Goal: Task Accomplishment & Management: Manage account settings

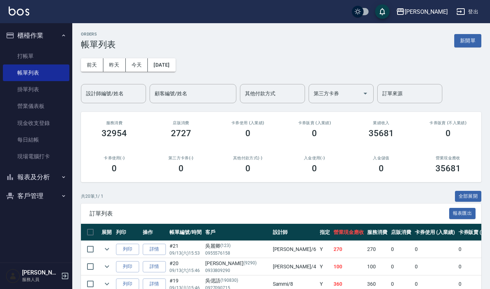
click at [41, 47] on ul "打帳單 帳單列表 掛單列表 營業儀表板 現金收支登錄 每日結帳 現場電腦打卡" at bounding box center [36, 106] width 67 height 123
click at [42, 51] on link "打帳單" at bounding box center [36, 56] width 67 height 17
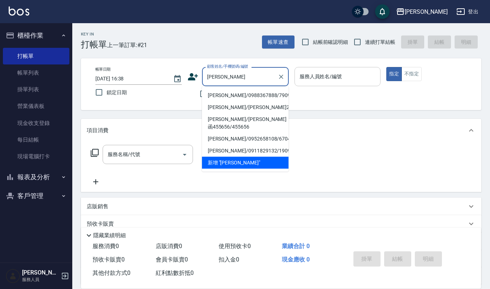
type input "劉奕宏/0988367888/790923"
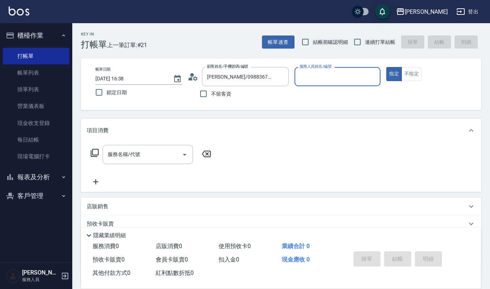
type input "Ruby-17"
click at [387, 67] on button "指定" at bounding box center [395, 74] width 16 height 14
type button "true"
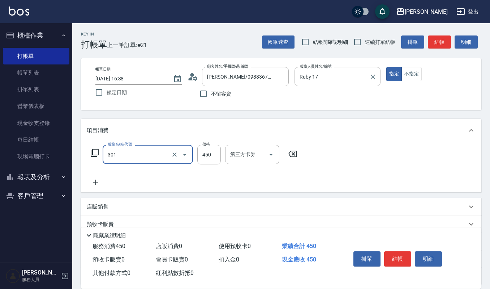
type input "創意剪髮(301)"
type input "405"
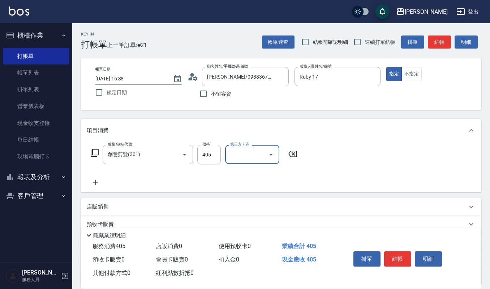
drag, startPoint x: 400, startPoint y: 259, endPoint x: 387, endPoint y: 262, distance: 13.6
click at [396, 261] on button "結帳" at bounding box center [397, 258] width 27 height 15
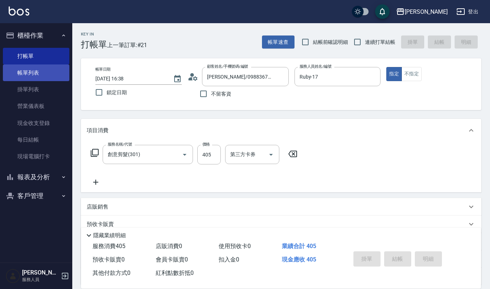
click at [41, 73] on link "帳單列表" at bounding box center [36, 72] width 67 height 17
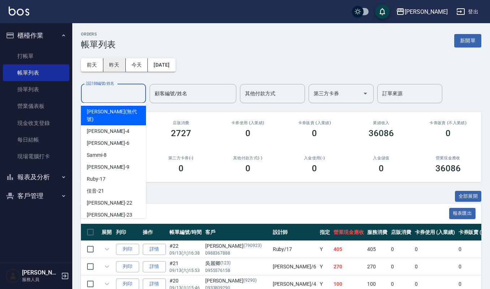
drag, startPoint x: 116, startPoint y: 53, endPoint x: 118, endPoint y: 67, distance: 14.1
click at [116, 54] on div "前天 昨天 今天 2025/09/13 設計師編號/姓名 設計師編號/姓名 顧客編號/姓名 顧客編號/姓名 其他付款方式 其他付款方式 第三方卡券 第三方卡券…" at bounding box center [281, 77] width 401 height 54
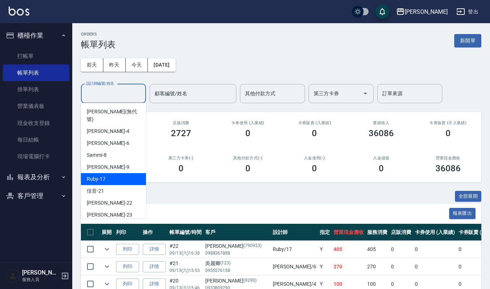
click at [101, 173] on div "Ruby -17" at bounding box center [113, 179] width 65 height 12
type input "Ruby-17"
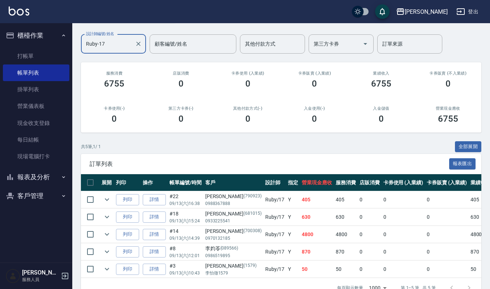
scroll to position [75, 0]
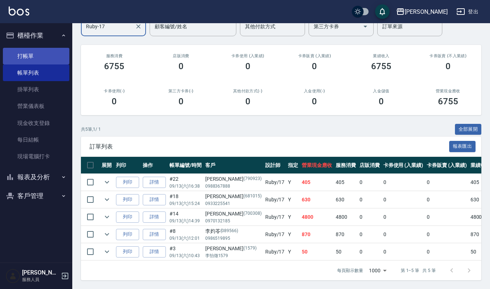
click at [47, 60] on link "打帳單" at bounding box center [36, 56] width 67 height 17
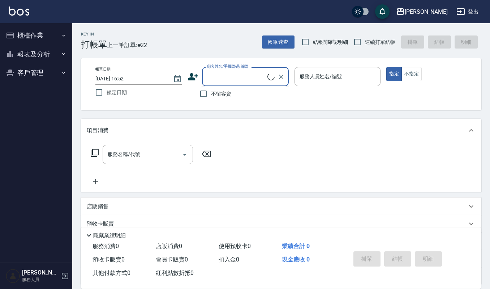
click at [246, 77] on input "顧客姓名/手機號碼/編號" at bounding box center [236, 76] width 62 height 13
click at [243, 73] on input "顧客姓名/手機號碼/編號" at bounding box center [239, 76] width 69 height 13
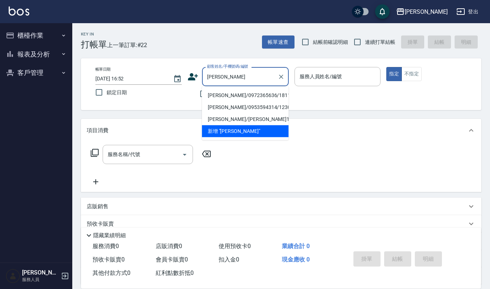
click at [230, 95] on li "林紫榆/0972365636/1811" at bounding box center [245, 95] width 87 height 12
type input "林紫榆/0972365636/1811"
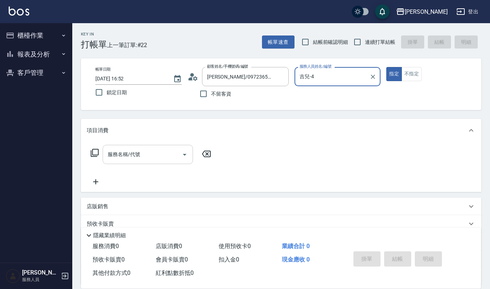
click at [162, 154] on input "服務名稱/代號" at bounding box center [142, 154] width 73 height 13
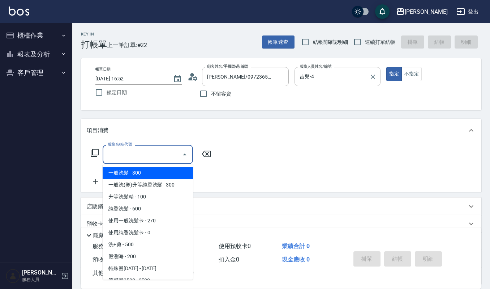
click at [332, 73] on input "吉兒-4" at bounding box center [332, 76] width 69 height 13
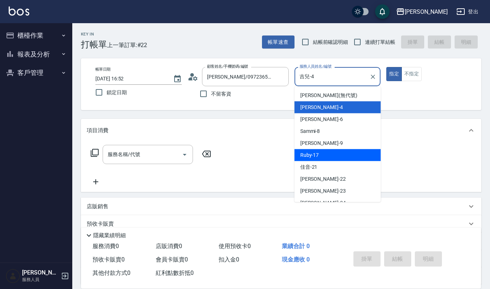
click at [320, 157] on div "Ruby -17" at bounding box center [338, 155] width 86 height 12
type input "Ruby-17"
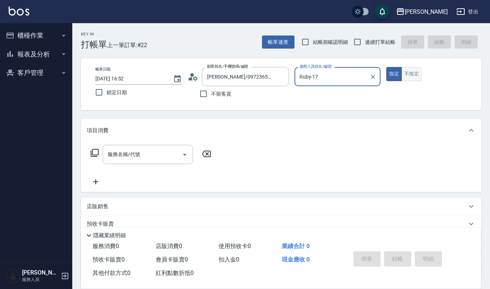
click at [409, 72] on button "不指定" at bounding box center [412, 74] width 20 height 14
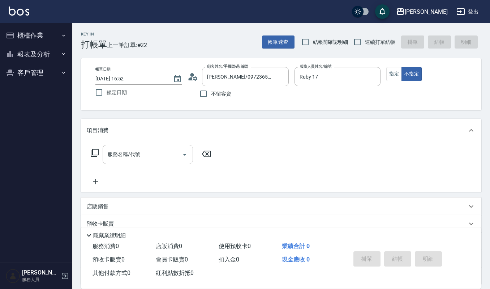
click at [160, 157] on input "服務名稱/代號" at bounding box center [142, 154] width 73 height 13
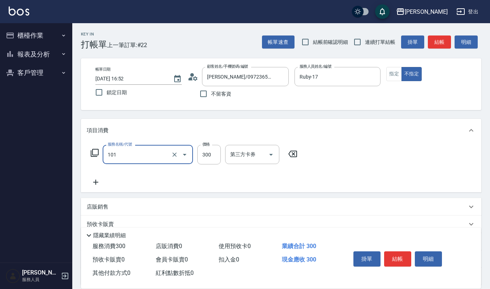
type input "一般洗髮(101)"
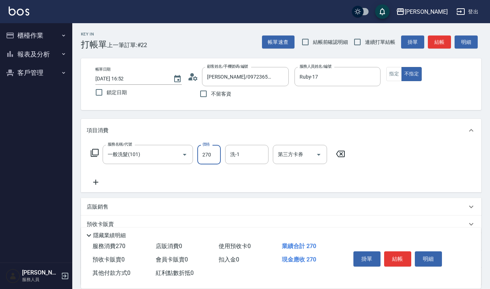
type input "270"
type input "宜芳-22"
click at [400, 254] on button "結帳" at bounding box center [397, 258] width 27 height 15
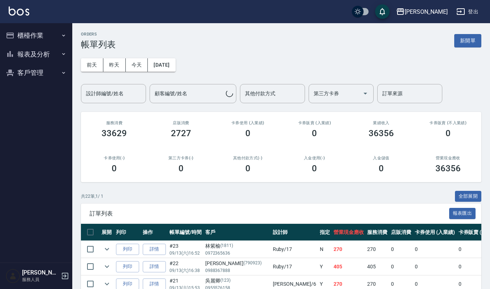
click at [473, 41] on button "新開單" at bounding box center [468, 40] width 27 height 13
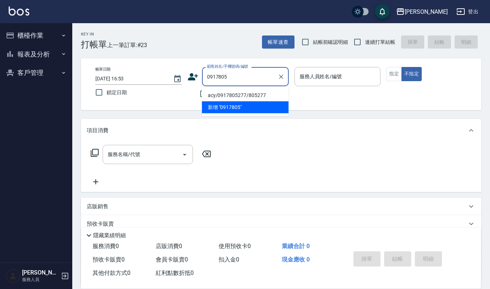
click at [250, 92] on li "acy/0917805277/805277" at bounding box center [245, 95] width 87 height 12
type input "acy/0917805277/805277"
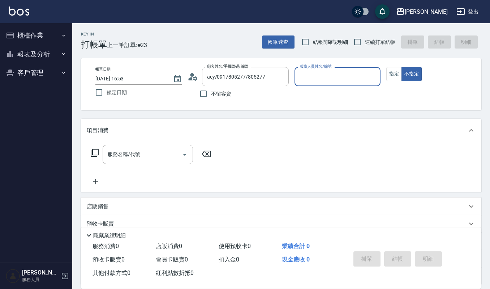
click at [327, 83] on div "服務人員姓名/編號" at bounding box center [338, 76] width 86 height 19
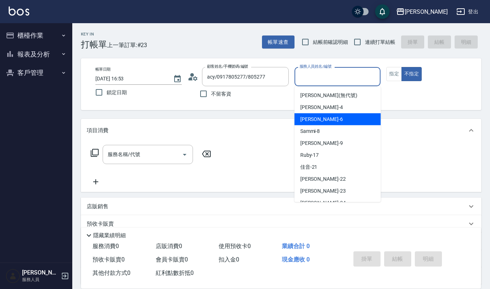
click at [324, 116] on div "Joalin -6" at bounding box center [338, 119] width 86 height 12
type input "Joalin-6"
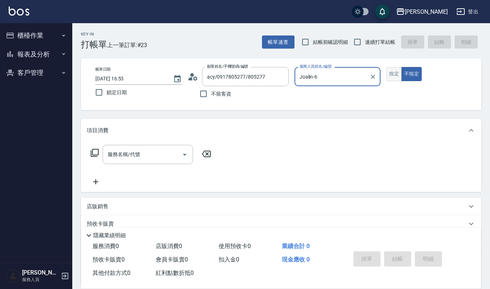
click at [395, 72] on button "指定" at bounding box center [395, 74] width 16 height 14
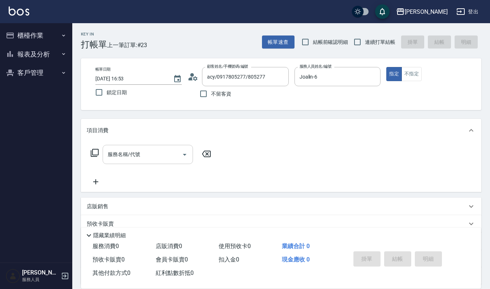
click at [151, 155] on input "服務名稱/代號" at bounding box center [142, 154] width 73 height 13
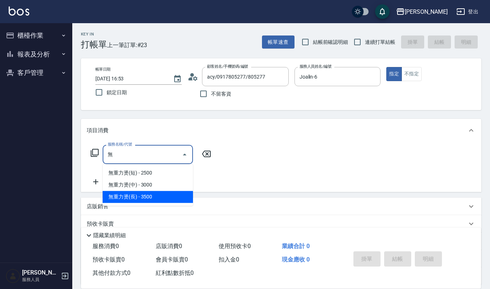
click at [148, 199] on span "無重力燙(長) - 3500" at bounding box center [148, 197] width 90 height 12
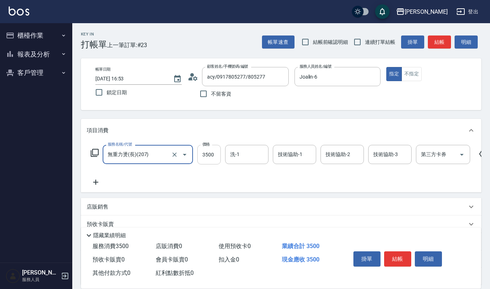
type input "無重力燙(長)(207)"
click at [209, 153] on input "3500" at bounding box center [209, 155] width 24 height 20
type input "4500"
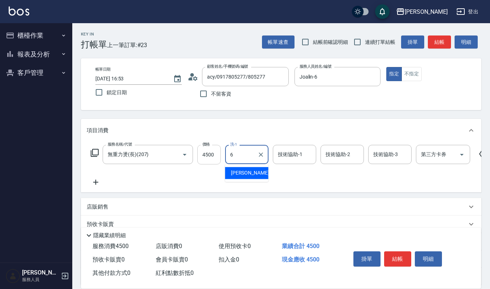
type input "Joalin-6"
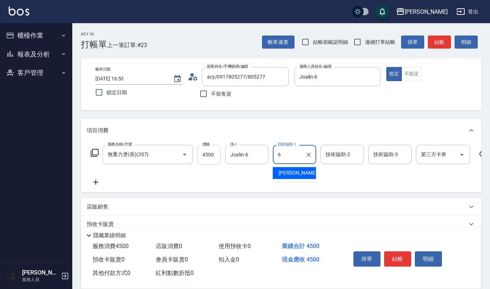
type input "Joalin-6"
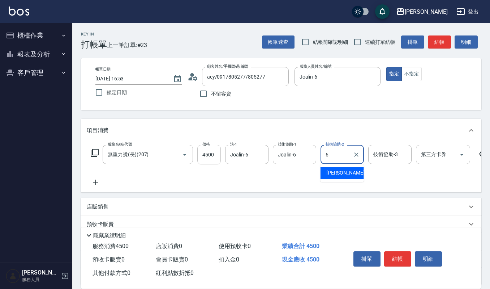
type input "Joalin-6"
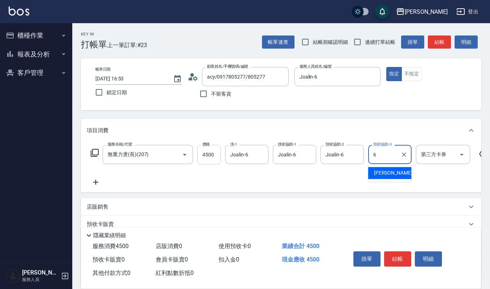
type input "Joalin-6"
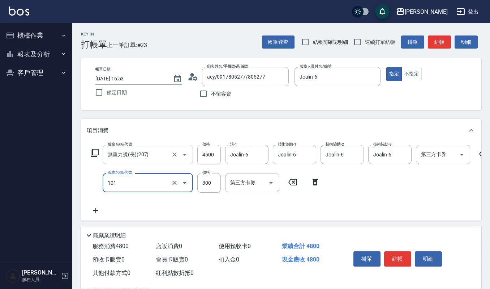
type input "一般洗髮(101)"
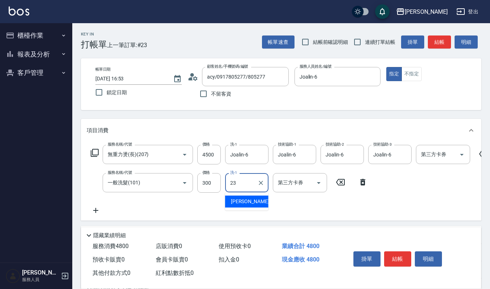
type input "23"
click at [362, 181] on icon at bounding box center [363, 182] width 5 height 7
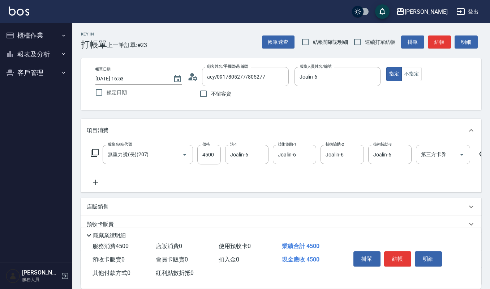
click at [97, 184] on icon at bounding box center [96, 182] width 18 height 9
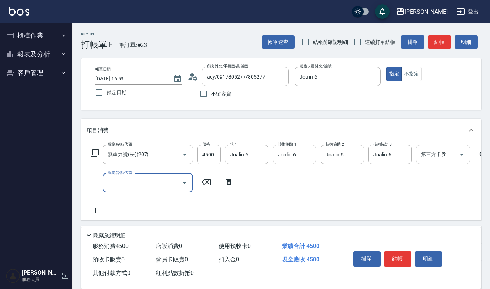
click at [119, 179] on input "服務名稱/代號" at bounding box center [142, 182] width 73 height 13
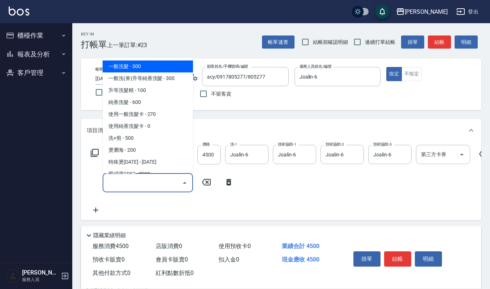
type input "ㄦ"
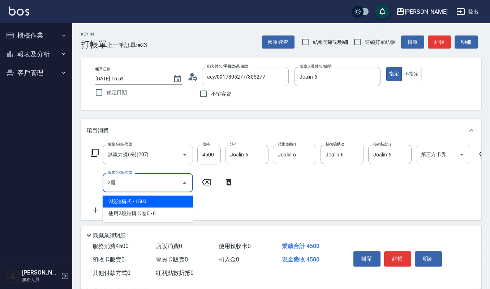
click at [164, 203] on span "2段結構式 - 1500" at bounding box center [148, 201] width 90 height 12
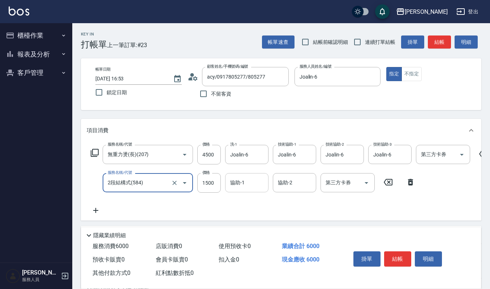
type input "2段結構式(584)"
click at [252, 181] on input "協助-1" at bounding box center [247, 182] width 37 height 13
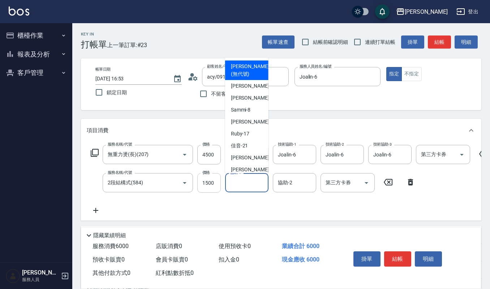
click at [220, 181] on input "1500" at bounding box center [209, 183] width 24 height 20
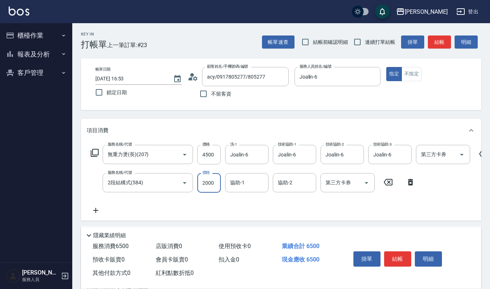
type input "2000"
type input "郁涵-23"
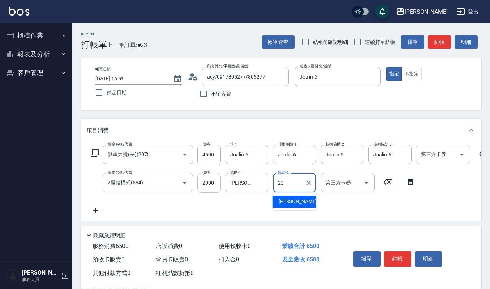
type input "郁涵-23"
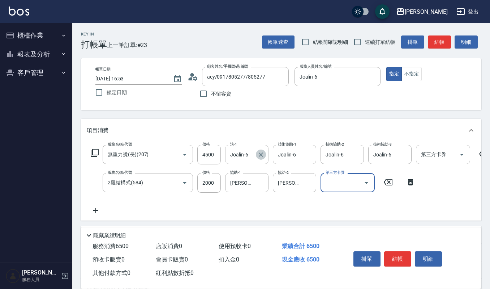
click at [259, 159] on button "Clear" at bounding box center [261, 154] width 10 height 10
click at [244, 158] on input "洗-1" at bounding box center [247, 154] width 37 height 13
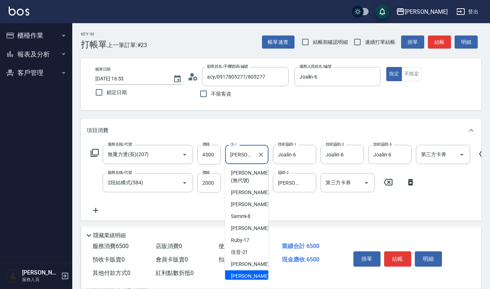
click at [251, 152] on input "郁涵-23" at bounding box center [242, 154] width 26 height 13
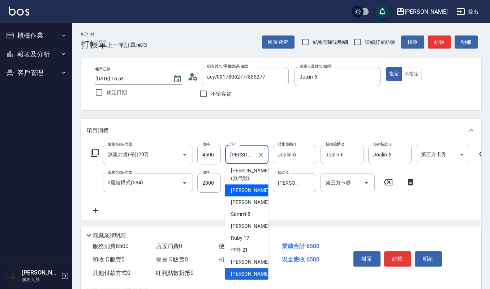
click at [232, 194] on div "吉兒 -4" at bounding box center [246, 190] width 43 height 12
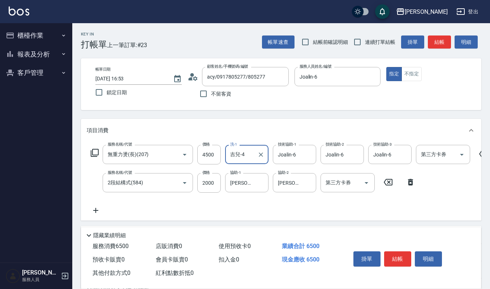
click at [252, 153] on input "吉兒-4" at bounding box center [242, 154] width 26 height 13
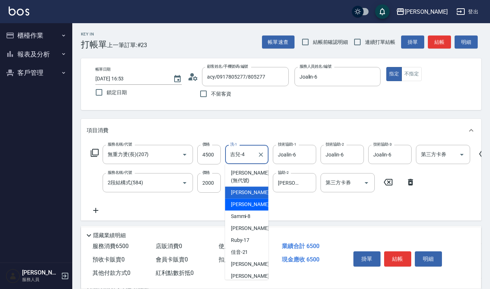
click at [255, 201] on div "Joalin -6" at bounding box center [246, 204] width 43 height 12
type input "Joalin-6"
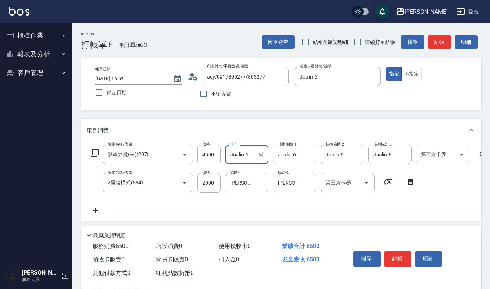
click at [301, 209] on div "服務名稱/代號 無重力燙(長)(207) 服務名稱/代號 價格 4500 價格 洗-1 Joalin-6 洗-1 技術協助-1 Joalin-6 技術協助-1…" at bounding box center [290, 180] width 406 height 70
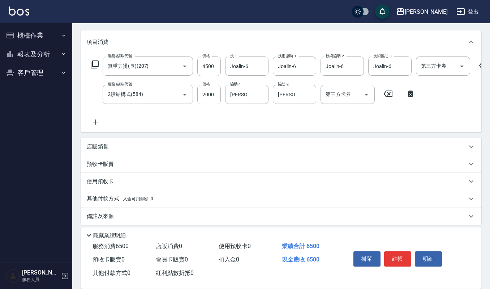
scroll to position [99, 0]
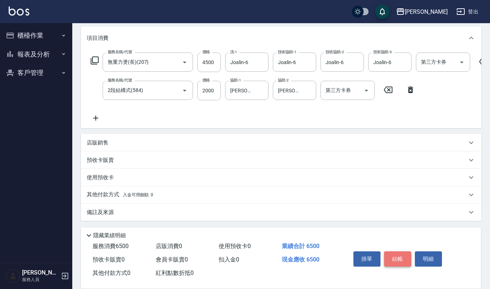
click at [399, 254] on button "結帳" at bounding box center [397, 258] width 27 height 15
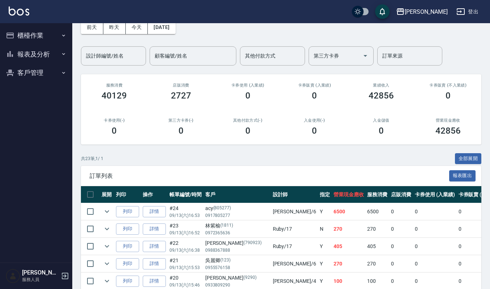
scroll to position [48, 0]
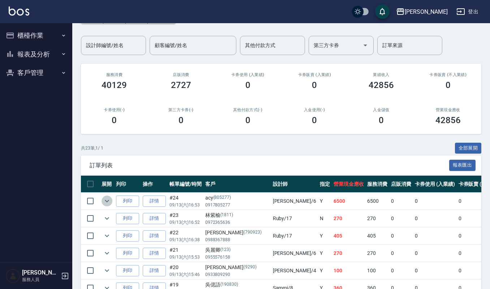
click at [106, 201] on icon "expand row" at bounding box center [107, 201] width 4 height 3
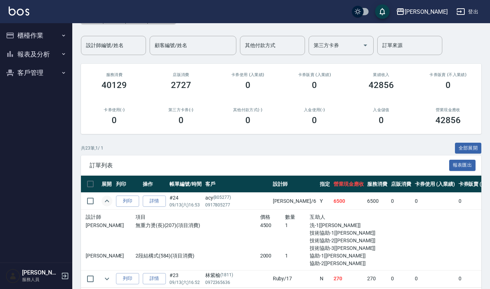
click at [106, 201] on icon "expand row" at bounding box center [107, 200] width 4 height 3
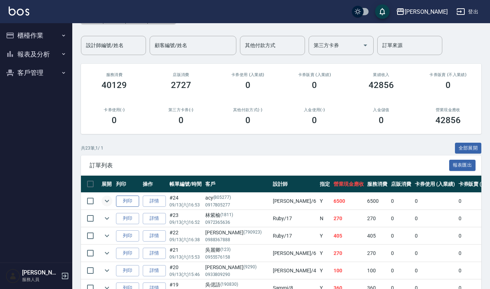
click at [125, 200] on button "列印" at bounding box center [127, 200] width 23 height 11
click at [184, 155] on div "訂單列表 報表匯出" at bounding box center [281, 165] width 401 height 20
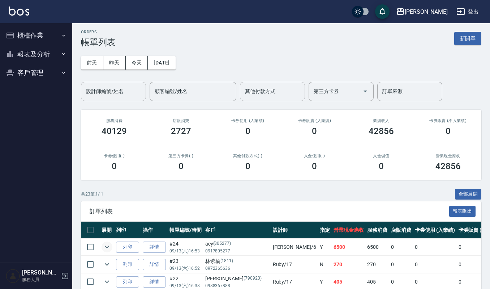
scroll to position [0, 0]
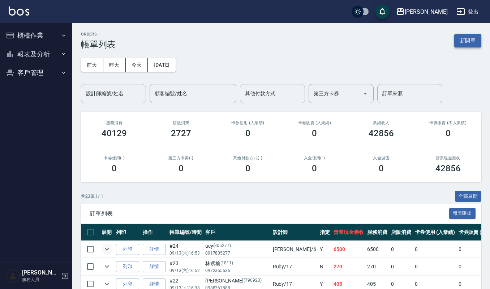
click at [465, 47] on button "新開單" at bounding box center [468, 40] width 27 height 13
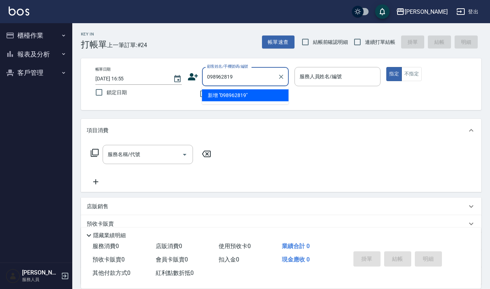
type input "0989628193"
drag, startPoint x: 263, startPoint y: 73, endPoint x: 162, endPoint y: 84, distance: 100.8
click at [162, 84] on div "帳單日期 2025/09/13 16:55 鎖定日期 顧客姓名/手機號碼/編號 0989628193 顧客姓名/手機號碼/編號 不留客資 服務人員姓名/編號 …" at bounding box center [281, 84] width 383 height 34
click at [149, 94] on label "鎖定日期" at bounding box center [134, 92] width 85 height 15
click at [107, 94] on input "鎖定日期" at bounding box center [99, 92] width 15 height 15
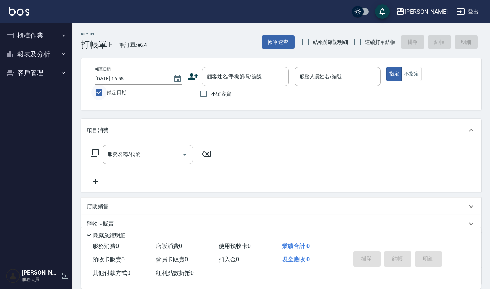
click at [96, 89] on input "鎖定日期" at bounding box center [99, 92] width 15 height 15
checkbox input "false"
click at [51, 34] on button "櫃檯作業" at bounding box center [36, 35] width 67 height 19
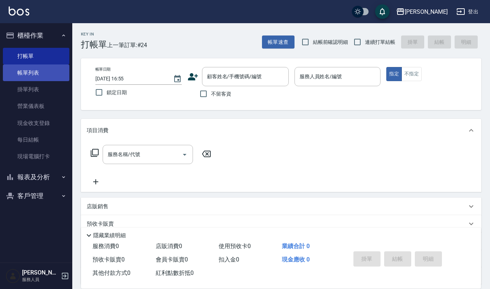
click at [48, 72] on link "帳單列表" at bounding box center [36, 72] width 67 height 17
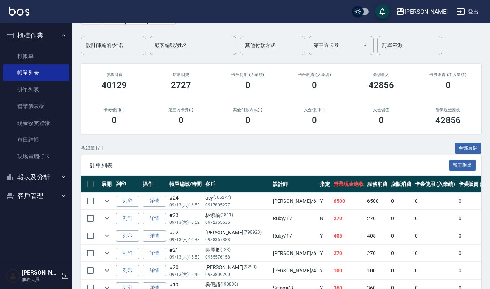
click at [265, 153] on div "共 23 筆, 1 / 1 全部展開" at bounding box center [281, 148] width 401 height 11
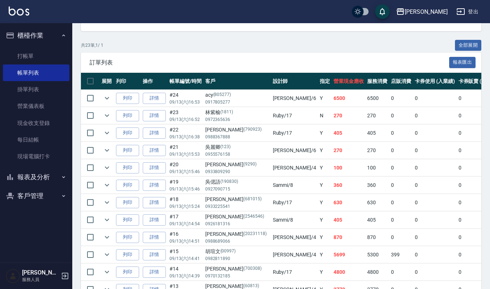
scroll to position [6, 0]
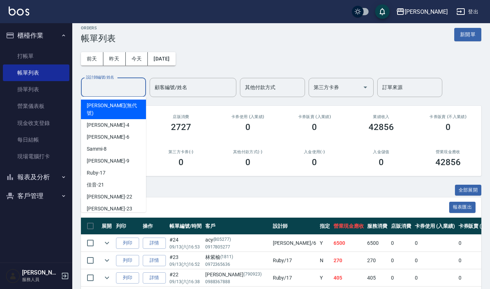
click at [88, 82] on input "設計師編號/姓名" at bounding box center [113, 87] width 59 height 13
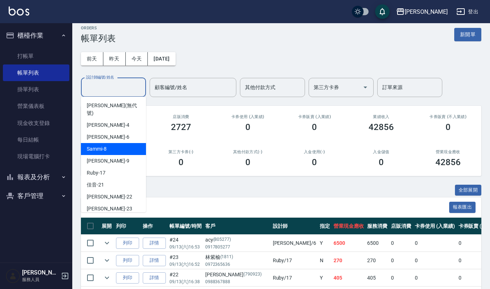
click at [97, 145] on span "Sammi -8" at bounding box center [97, 149] width 20 height 8
type input "Sammi-8"
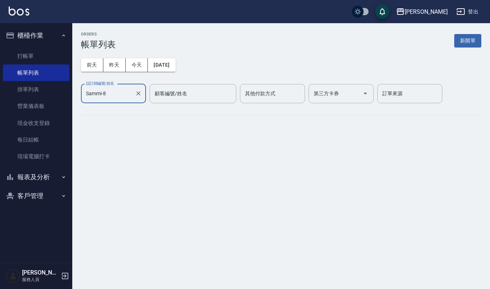
scroll to position [0, 0]
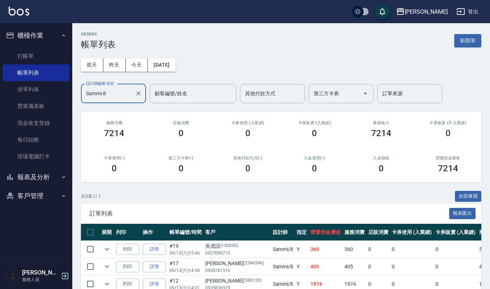
click at [20, 178] on button "報表及分析" at bounding box center [36, 176] width 67 height 19
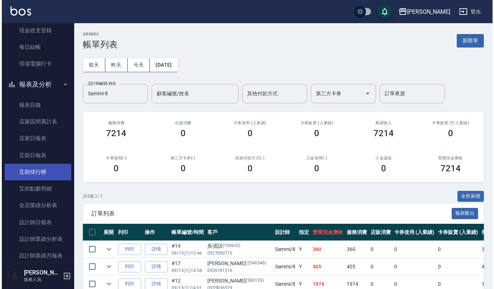
scroll to position [191, 0]
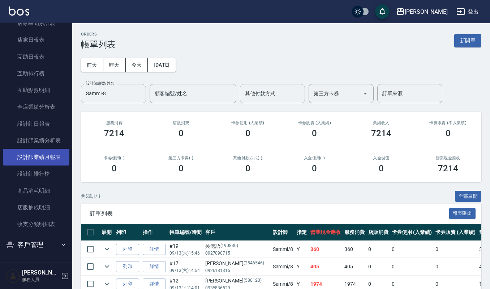
click at [41, 154] on link "設計師業績月報表" at bounding box center [36, 157] width 67 height 17
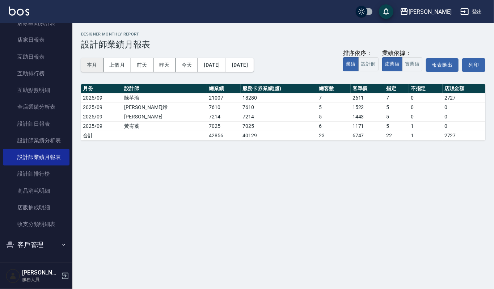
click at [89, 65] on button "本月" at bounding box center [92, 64] width 22 height 13
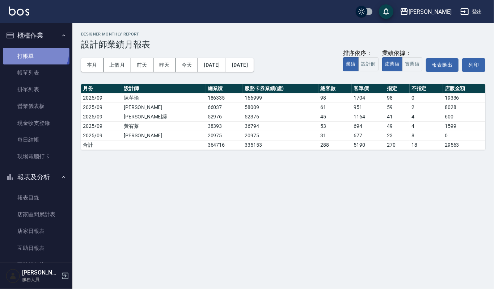
click at [34, 51] on link "打帳單" at bounding box center [36, 56] width 67 height 17
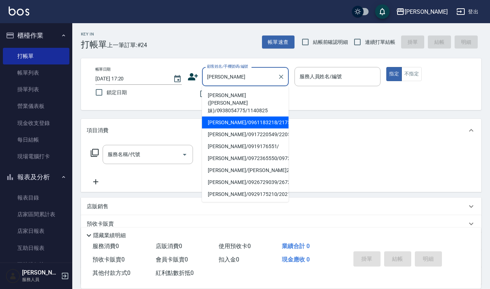
click at [239, 116] on li "蔡宜君/0961183218/2175" at bounding box center [245, 122] width 87 height 12
type input "蔡宜君/0961183218/2175"
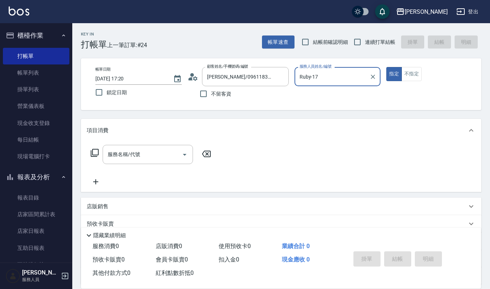
click at [328, 71] on input "Ruby-17" at bounding box center [332, 76] width 69 height 13
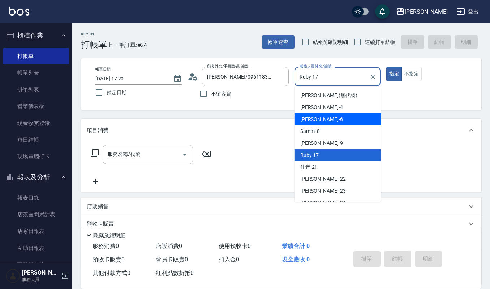
click at [328, 122] on div "Joalin -6" at bounding box center [338, 119] width 86 height 12
type input "Joalin-6"
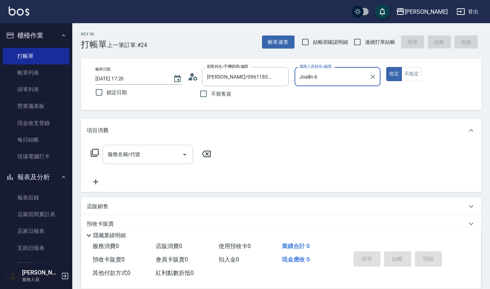
click at [171, 162] on div "服務名稱/代號" at bounding box center [148, 154] width 90 height 19
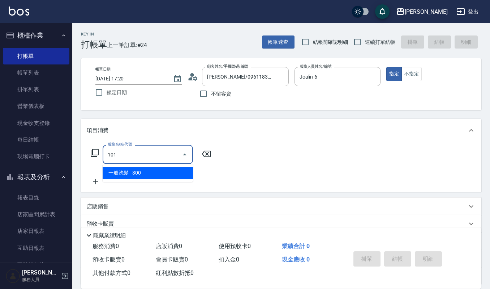
type input "一般洗髮(101)"
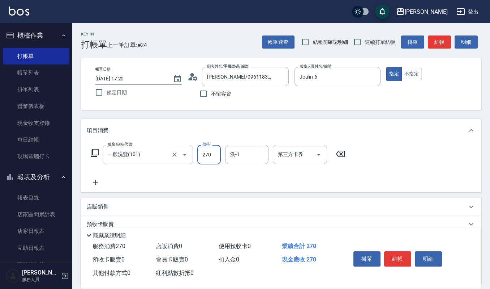
type input "270"
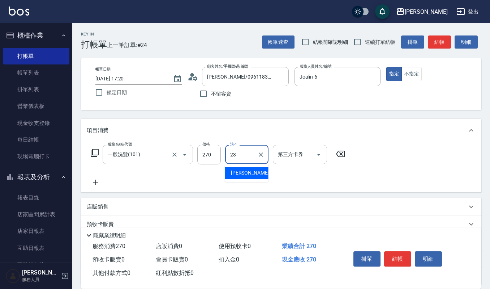
type input "郁涵-23"
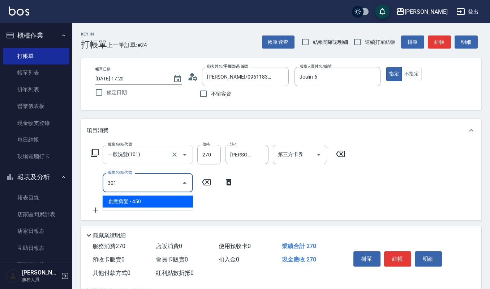
type input "創意剪髮(301)"
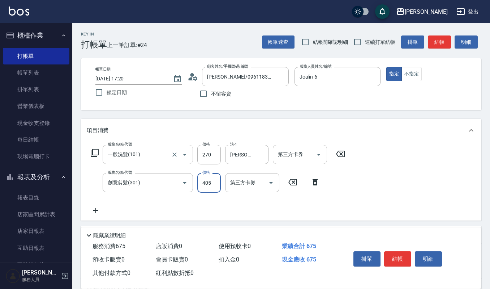
type input "405"
click at [420, 258] on button "明細" at bounding box center [428, 258] width 27 height 15
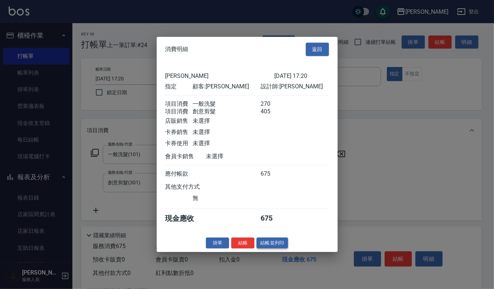
click at [281, 247] on button "結帳並列印" at bounding box center [271, 242] width 31 height 11
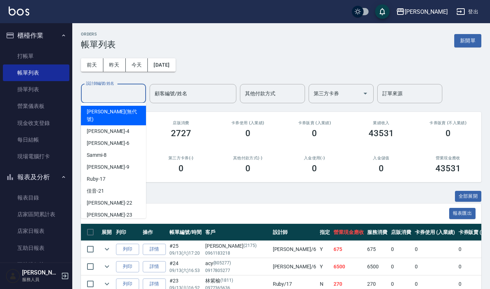
click at [119, 95] on input "設計師編號/姓名" at bounding box center [113, 93] width 59 height 13
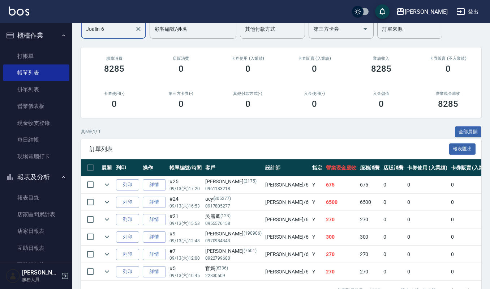
scroll to position [93, 0]
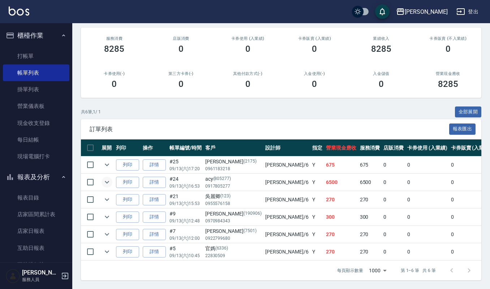
type input "Joalin-6"
click at [107, 178] on icon "expand row" at bounding box center [107, 182] width 9 height 9
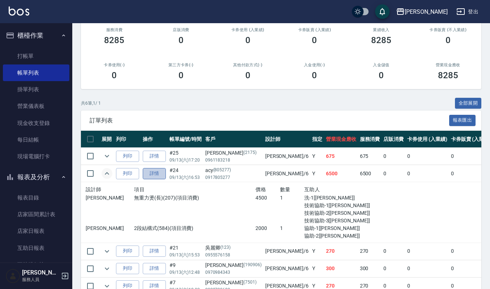
click at [151, 174] on link "詳情" at bounding box center [154, 173] width 23 height 11
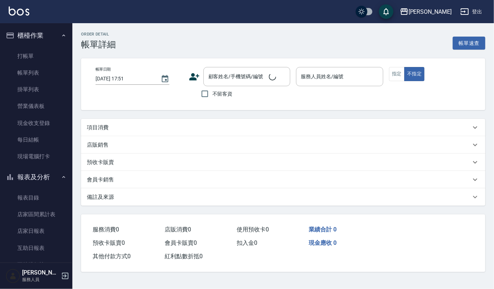
type input "2025/09/13 16:53"
type input "Joalin-6"
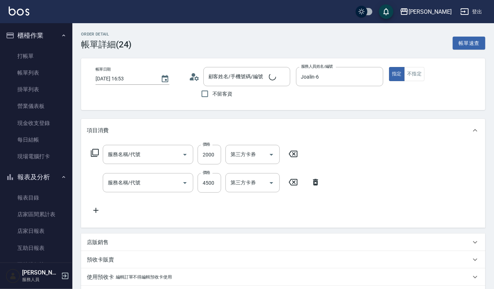
type input "acy/0917805277/805277"
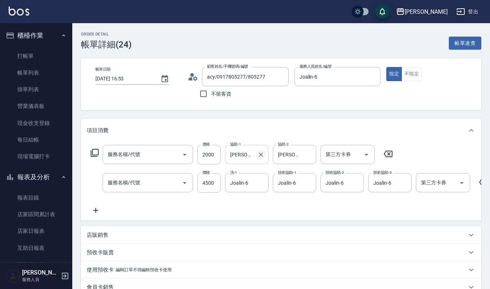
type input "2段結構式(584)"
type input "無重力燙(長)(207)"
click at [260, 180] on icon "Clear" at bounding box center [261, 182] width 7 height 7
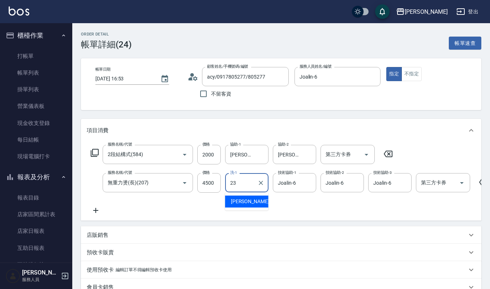
type input "郁涵-23"
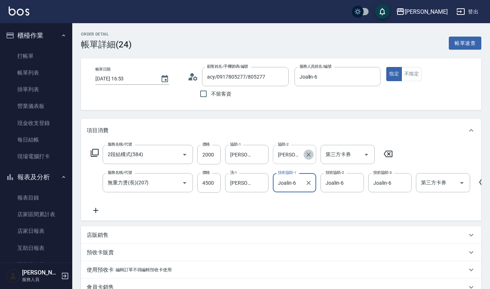
click at [310, 157] on icon "Clear" at bounding box center [308, 154] width 7 height 7
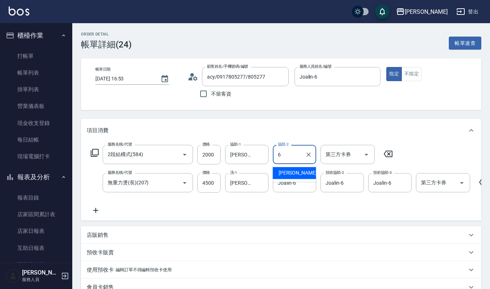
type input "Joalin-6"
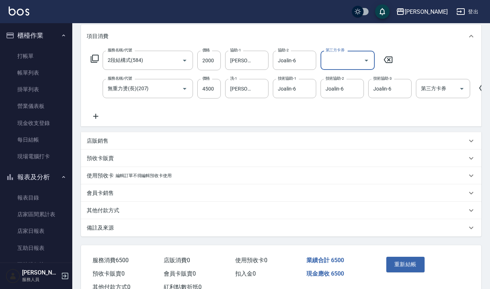
scroll to position [125, 0]
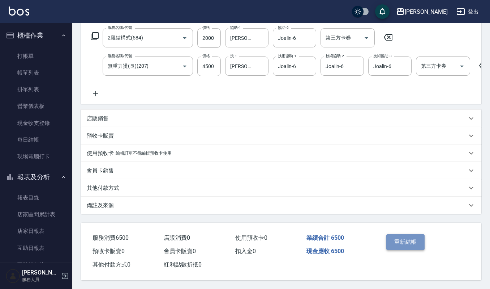
click at [416, 242] on button "重新結帳" at bounding box center [406, 241] width 38 height 15
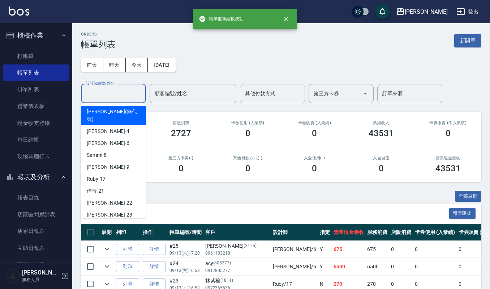
click at [103, 90] on input "設計師編號/姓名" at bounding box center [113, 93] width 59 height 13
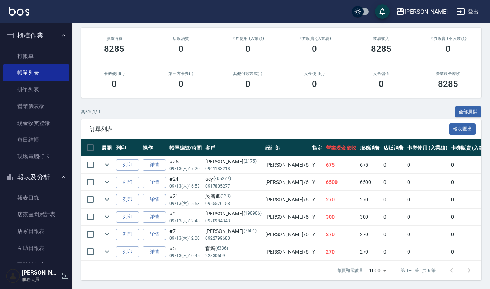
scroll to position [93, 0]
type input "Joalin-6"
click at [24, 55] on link "打帳單" at bounding box center [36, 56] width 67 height 17
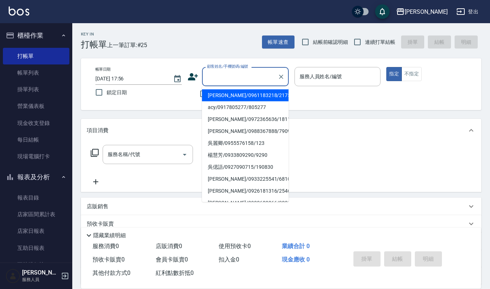
click at [217, 77] on input "顧客姓名/手機號碼/編號" at bounding box center [239, 76] width 69 height 13
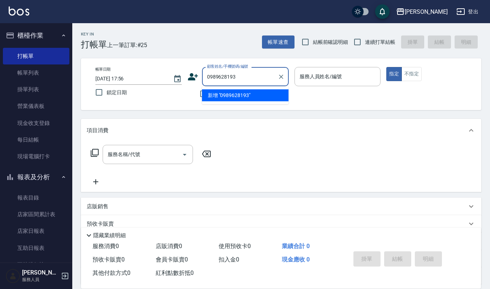
click at [238, 98] on li "新增 "0989628193"" at bounding box center [245, 95] width 87 height 12
type input "0989628193"
drag, startPoint x: 207, startPoint y: 76, endPoint x: 237, endPoint y: 74, distance: 29.7
click at [237, 74] on input "0989628193" at bounding box center [239, 76] width 69 height 13
click at [190, 75] on icon at bounding box center [193, 76] width 10 height 7
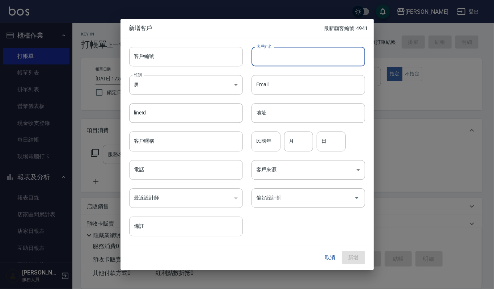
drag, startPoint x: 268, startPoint y: 58, endPoint x: 152, endPoint y: 167, distance: 159.2
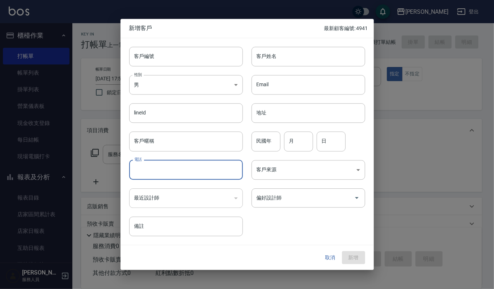
paste input "0989628193"
type input "0989628193"
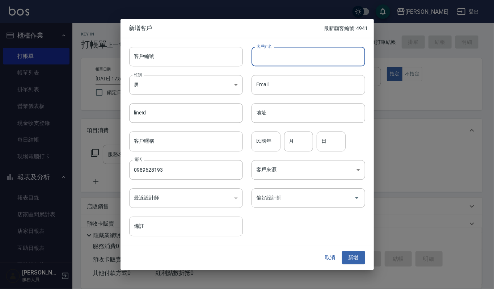
click at [273, 58] on input "客戶姓名" at bounding box center [308, 57] width 114 height 20
type input "張小姐"
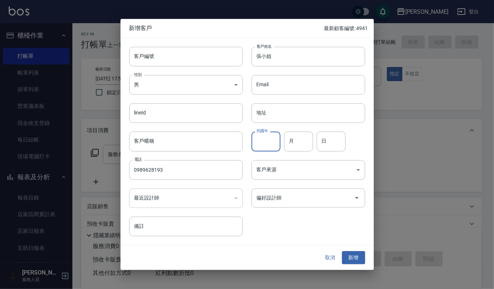
click at [270, 138] on input "民國年" at bounding box center [265, 142] width 29 height 20
click at [357, 197] on icon "Open" at bounding box center [357, 198] width 4 height 2
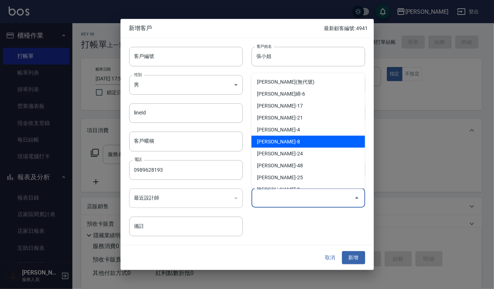
click at [292, 141] on li "李淑英-8" at bounding box center [308, 141] width 114 height 12
type input "李淑英"
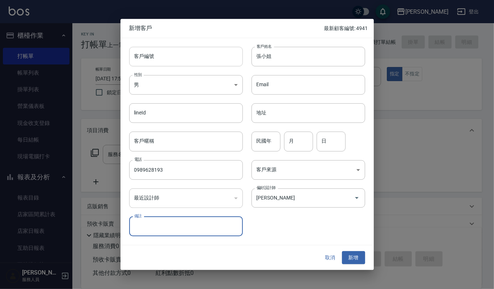
click at [168, 59] on input "客戶編號" at bounding box center [186, 57] width 114 height 20
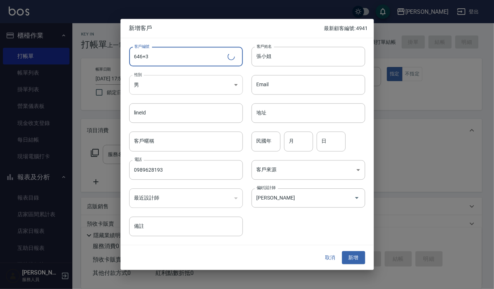
type input "646+3"
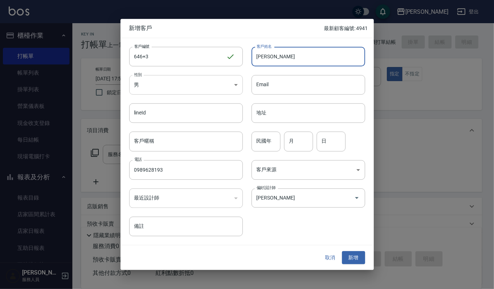
type input "張"
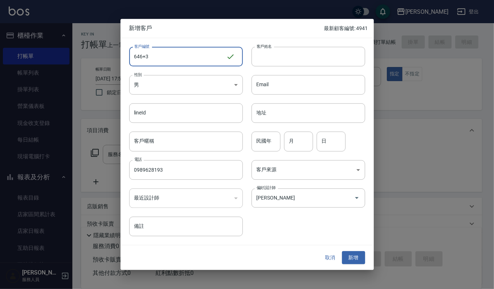
click at [152, 56] on input "646+3" at bounding box center [177, 57] width 97 height 20
type input "6465255"
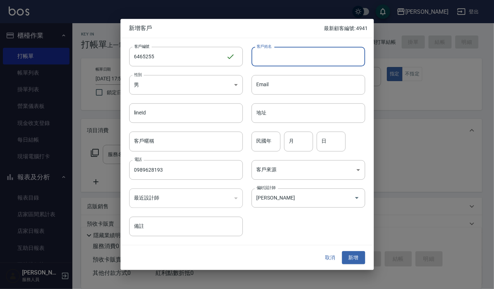
click at [287, 55] on input "客戶姓名" at bounding box center [308, 57] width 114 height 20
type input "張小姐"
click at [235, 85] on body "上越傑森 登出 櫃檯作業 打帳單 帳單列表 掛單列表 營業儀表板 現金收支登錄 每日結帳 現場電腦打卡 報表及分析 報表目錄 店家區間累計表 店家日報表 互助…" at bounding box center [247, 176] width 494 height 352
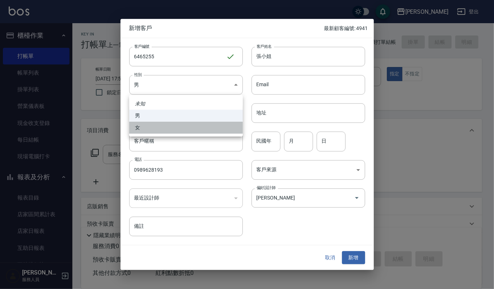
click at [175, 126] on li "女" at bounding box center [186, 128] width 114 height 12
type input "FEMALE"
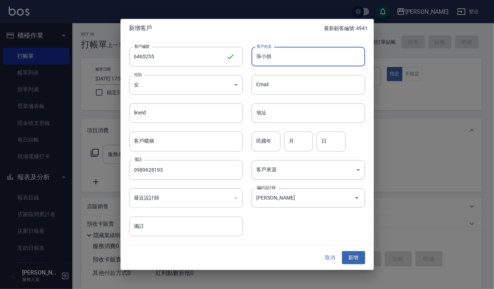
drag, startPoint x: 256, startPoint y: 57, endPoint x: 271, endPoint y: 55, distance: 15.3
click at [271, 55] on input "張小姐" at bounding box center [308, 57] width 114 height 20
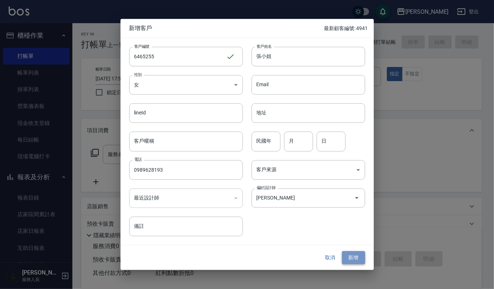
click at [356, 259] on button "新增" at bounding box center [353, 257] width 23 height 13
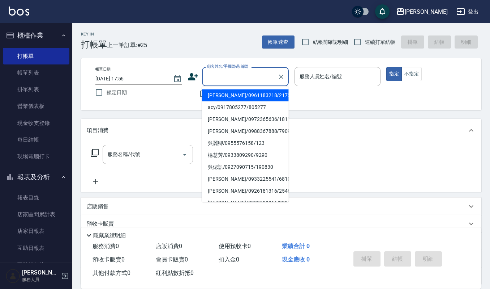
paste input "張小姐"
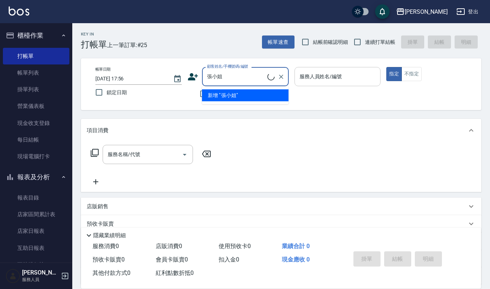
type input "張小姐"
click at [341, 76] on input "服務人員姓名/編號" at bounding box center [338, 76] width 80 height 13
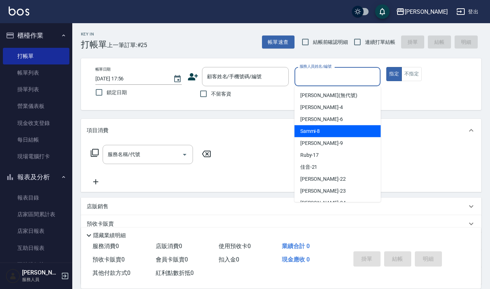
click at [329, 133] on div "Sammi -8" at bounding box center [338, 131] width 86 height 12
type input "Sammi-8"
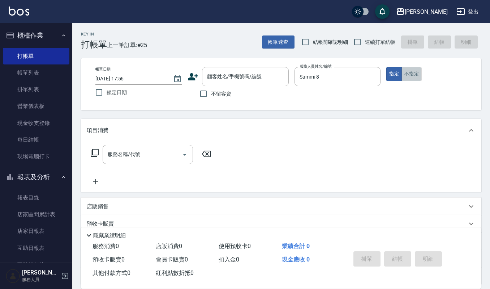
click at [414, 77] on button "不指定" at bounding box center [412, 74] width 20 height 14
click at [185, 154] on icon "Open" at bounding box center [185, 155] width 4 height 2
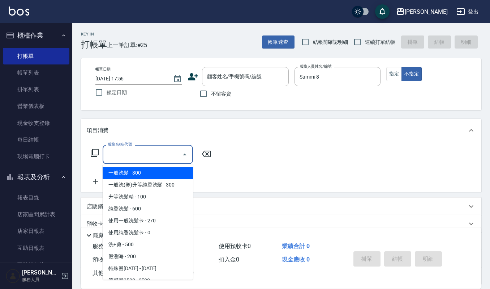
click at [165, 174] on span "一般洗髮 - 300" at bounding box center [148, 173] width 90 height 12
type input "一般洗髮(101)"
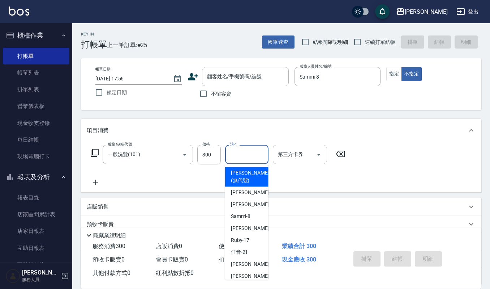
click at [242, 154] on input "洗-1" at bounding box center [247, 154] width 37 height 13
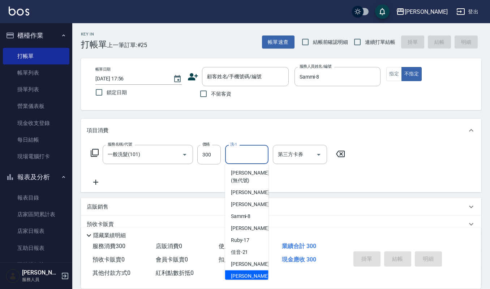
click at [243, 277] on span "郁涵 -23" at bounding box center [254, 276] width 46 height 8
type input "郁涵-23"
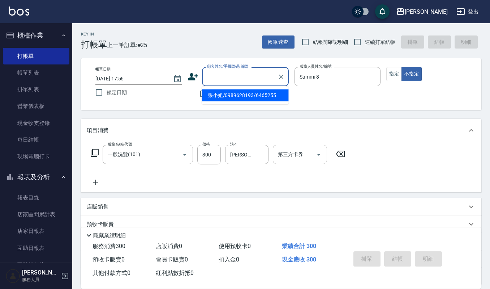
click at [224, 74] on input "顧客姓名/手機號碼/編號" at bounding box center [239, 76] width 69 height 13
click at [215, 94] on li "張小姐/0989628193/6465255" at bounding box center [245, 95] width 87 height 12
type input "張小姐/0989628193/6465255"
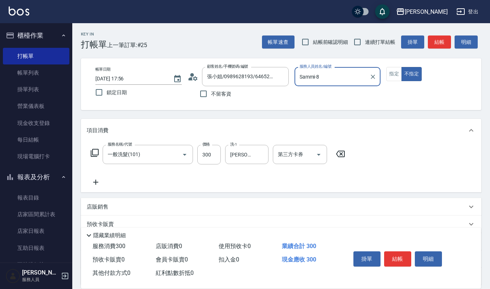
click at [408, 255] on button "結帳" at bounding box center [397, 258] width 27 height 15
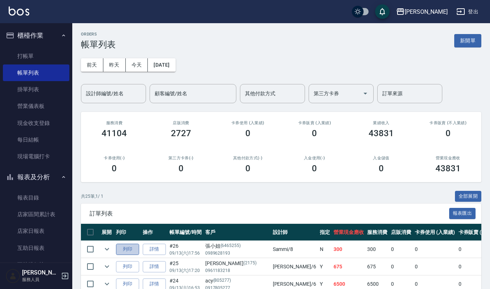
click at [132, 249] on button "列印" at bounding box center [127, 248] width 23 height 11
click at [22, 60] on link "打帳單" at bounding box center [36, 56] width 67 height 17
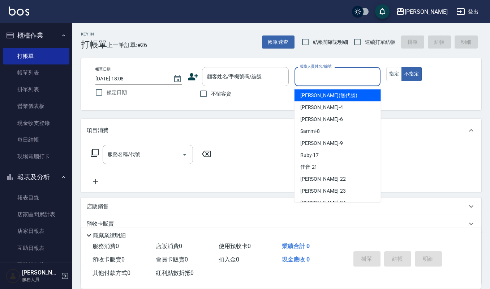
click at [319, 80] on input "服務人員姓名/編號" at bounding box center [338, 76] width 80 height 13
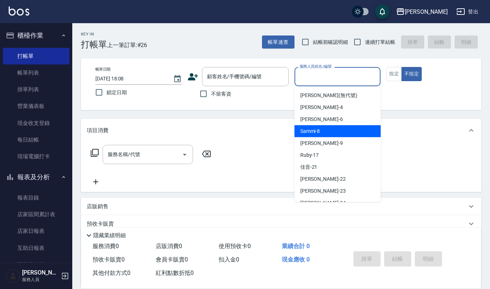
click at [323, 132] on div "Sammi -8" at bounding box center [338, 131] width 86 height 12
type input "Sammi-8"
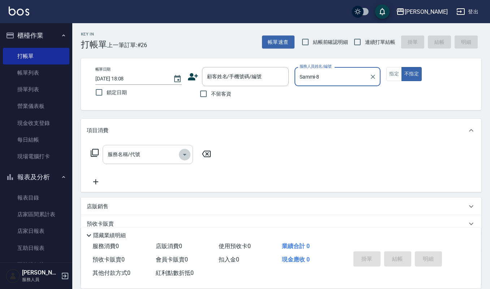
click at [185, 152] on icon "Open" at bounding box center [184, 154] width 9 height 9
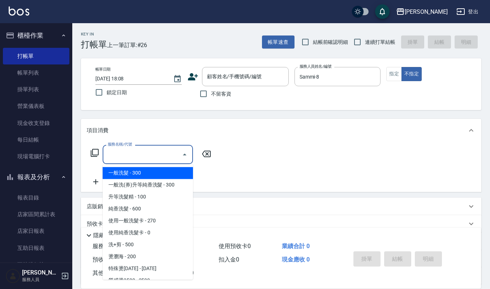
click at [171, 171] on span "一般洗髮 - 300" at bounding box center [148, 173] width 90 height 12
type input "一般洗髮(101)"
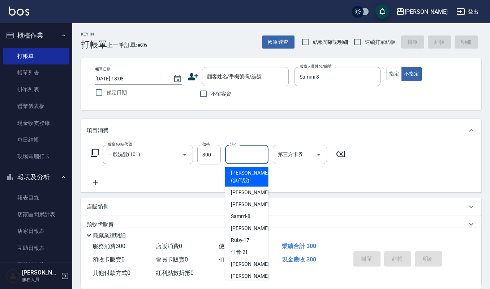
click at [238, 154] on input "洗-1" at bounding box center [247, 154] width 37 height 13
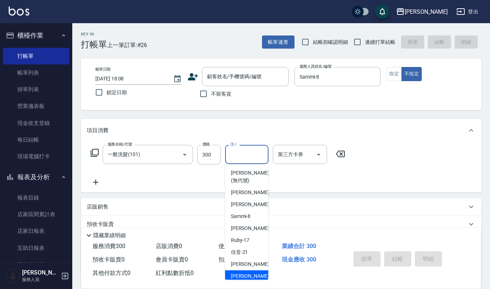
click at [252, 272] on div "郁涵 -23" at bounding box center [246, 276] width 43 height 12
type input "郁涵-23"
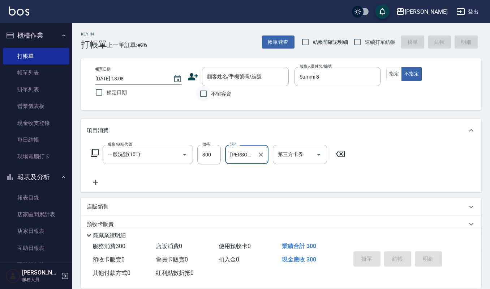
click at [201, 95] on input "不留客資" at bounding box center [203, 93] width 15 height 15
checkbox input "true"
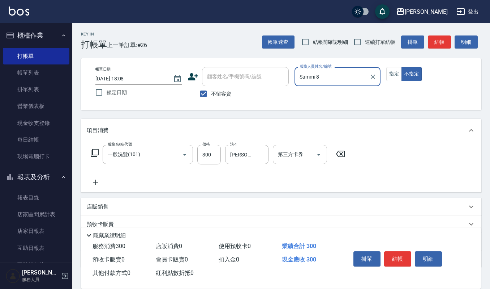
click at [395, 249] on div "掛單 結帳 明細" at bounding box center [398, 259] width 94 height 23
click at [395, 255] on button "結帳" at bounding box center [397, 258] width 27 height 15
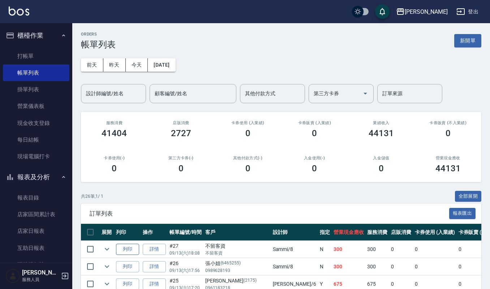
click at [132, 247] on button "列印" at bounding box center [127, 248] width 23 height 11
click at [466, 40] on button "新開單" at bounding box center [468, 40] width 27 height 13
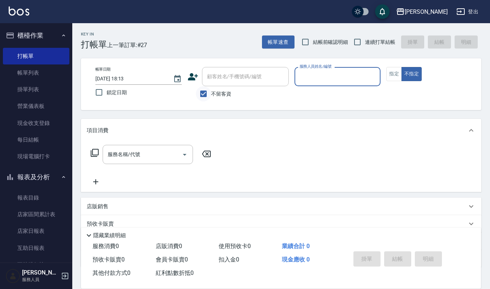
click at [206, 92] on input "不留客資" at bounding box center [203, 93] width 15 height 15
checkbox input "false"
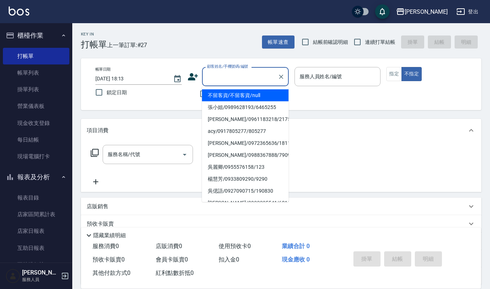
click at [232, 80] on input "顧客姓名/手機號碼/編號" at bounding box center [239, 76] width 69 height 13
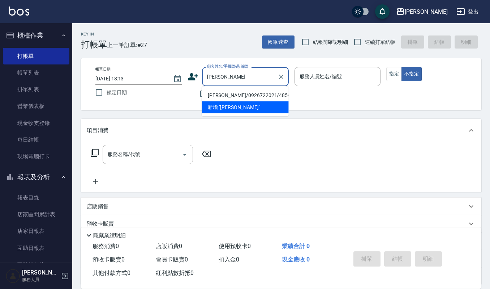
click at [237, 97] on li "鄭薇薇/0926722021/4854" at bounding box center [245, 95] width 87 height 12
type input "鄭薇薇/0926722021/4854"
type input "Ruby-17"
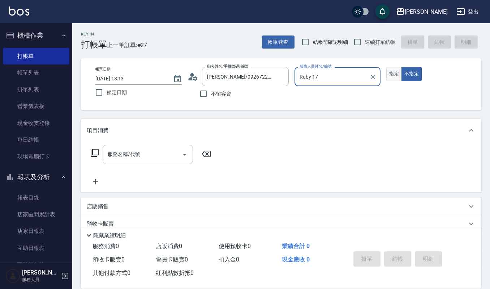
click at [393, 78] on button "指定" at bounding box center [395, 74] width 16 height 14
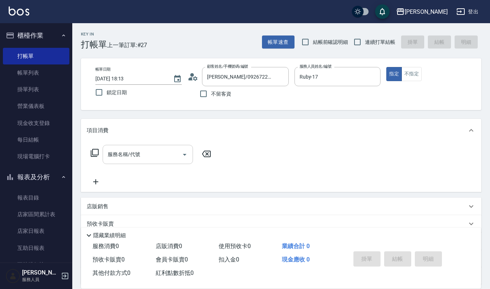
click at [172, 156] on input "服務名稱/代號" at bounding box center [142, 154] width 73 height 13
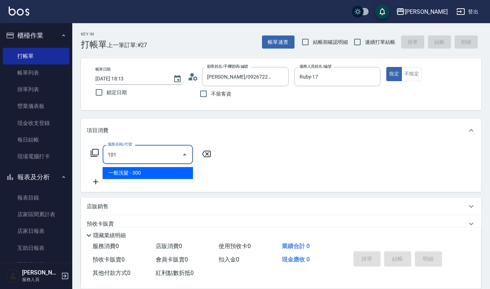
type input "一般洗髮(101)"
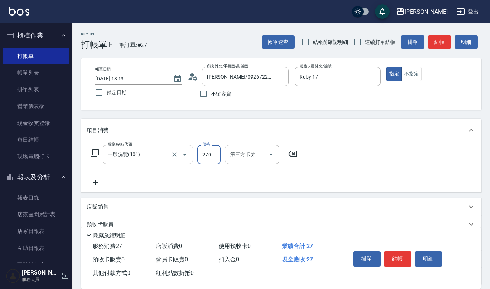
type input "270"
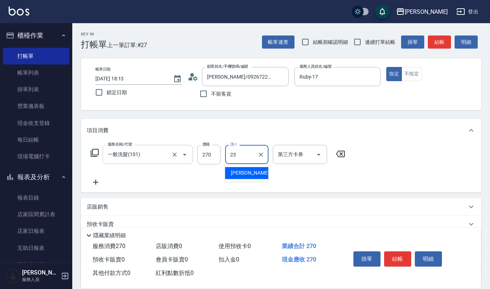
type input "郁涵-23"
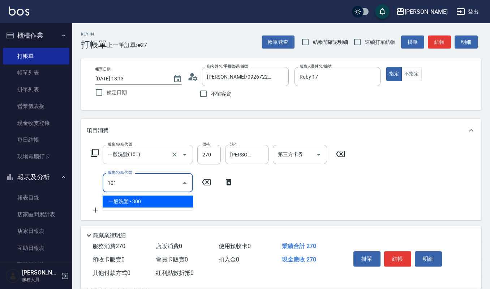
type input "一般洗髮(101)"
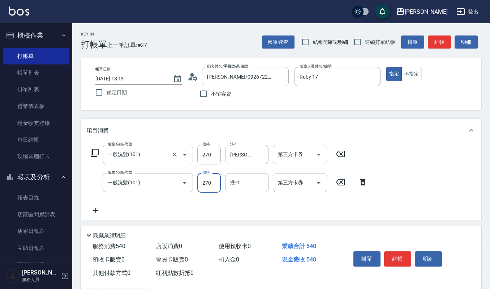
type input "270"
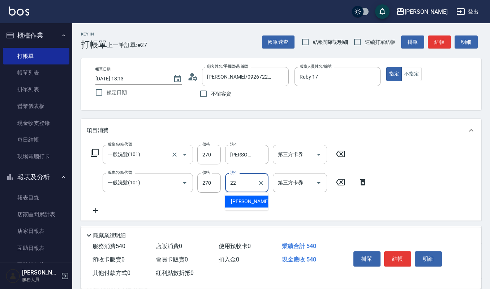
type input "宜芳-22"
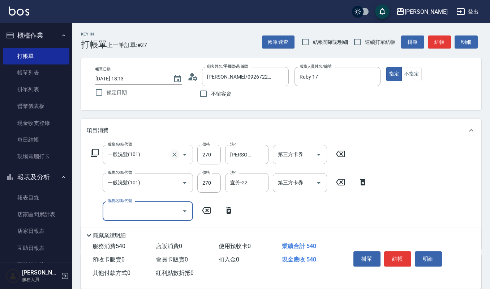
scroll to position [48, 0]
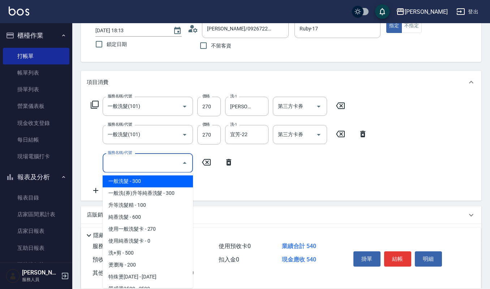
click at [168, 163] on input "服務名稱/代號" at bounding box center [142, 162] width 73 height 13
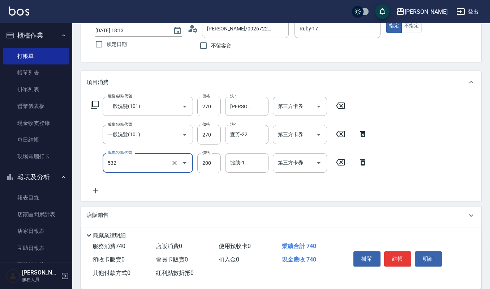
type input "自備複方.亞士(532)"
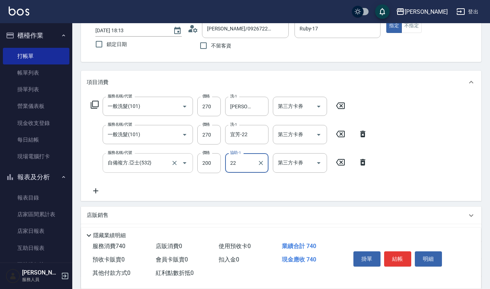
type input "宜芳-22"
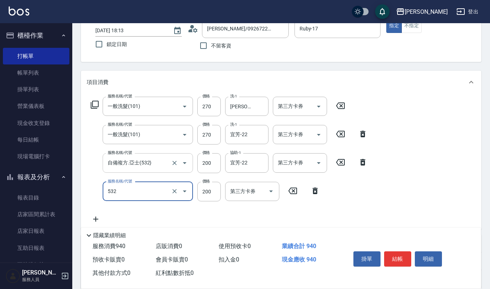
type input "自備複方.亞士(532)"
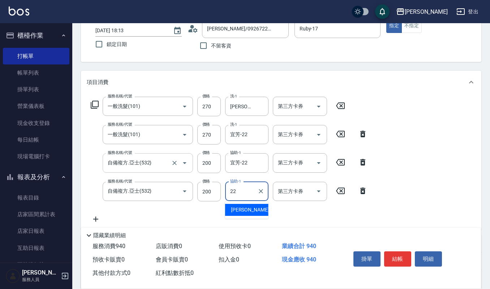
type input "宜芳-22"
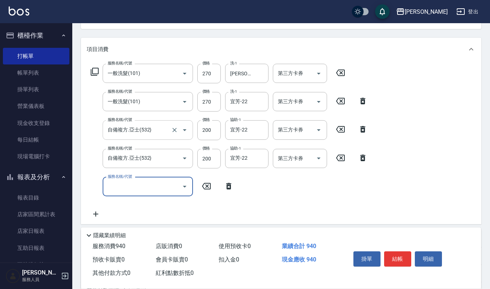
scroll to position [96, 0]
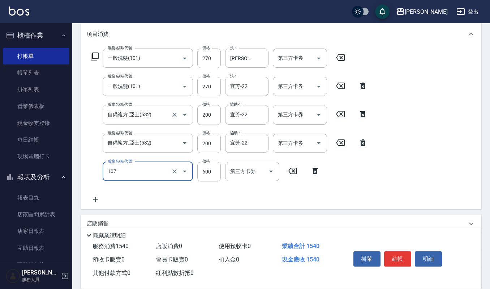
type input "純香洗髮(107)"
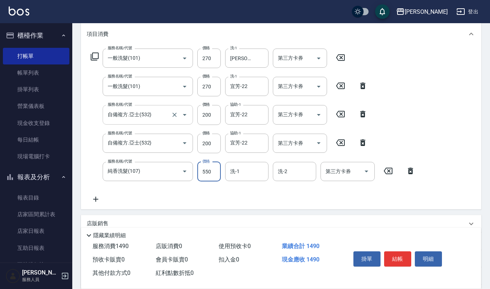
type input "550"
type input "宜芳-22"
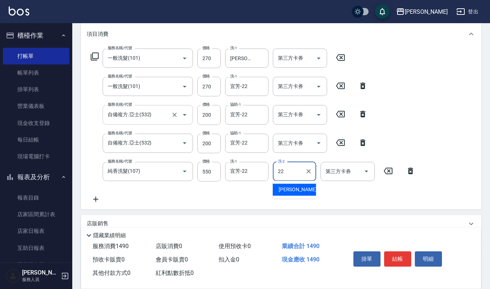
type input "宜芳-22"
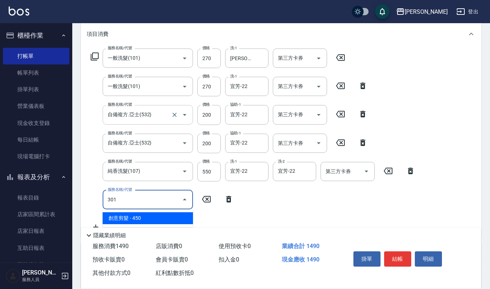
type input "創意剪髮(301)"
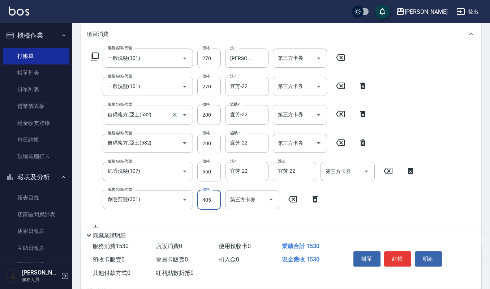
type input "405"
type input "創意剪髮(301)"
type input "405"
click at [146, 51] on div "一般洗髮(101) 服務名稱/代號" at bounding box center [148, 57] width 90 height 19
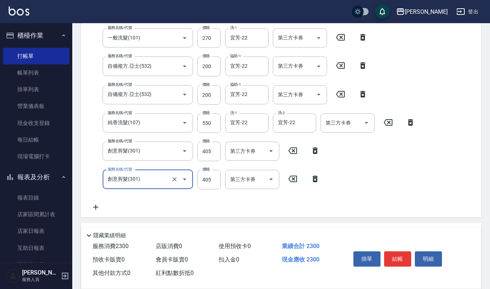
click at [394, 249] on div "掛單 結帳 明細" at bounding box center [398, 259] width 94 height 23
click at [394, 260] on button "結帳" at bounding box center [397, 258] width 27 height 15
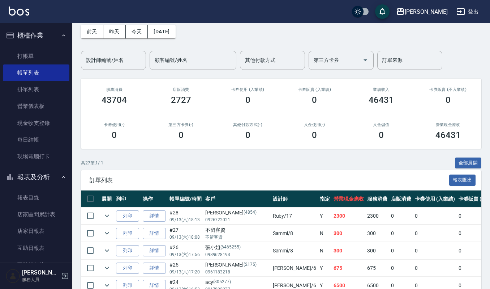
scroll to position [48, 0]
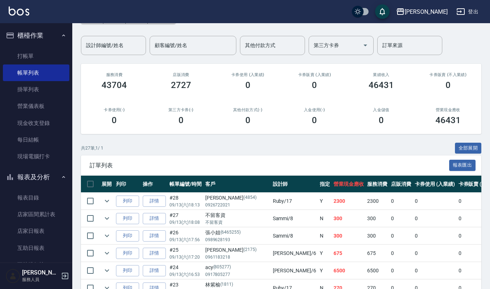
click at [222, 148] on div "共 27 筆, 1 / 1 全部展開" at bounding box center [281, 148] width 401 height 11
click at [115, 203] on td "列印" at bounding box center [127, 200] width 27 height 17
click at [110, 202] on icon "expand row" at bounding box center [107, 200] width 9 height 9
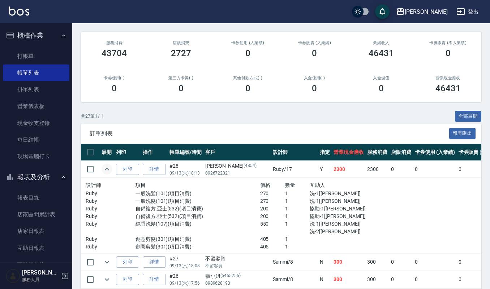
scroll to position [96, 0]
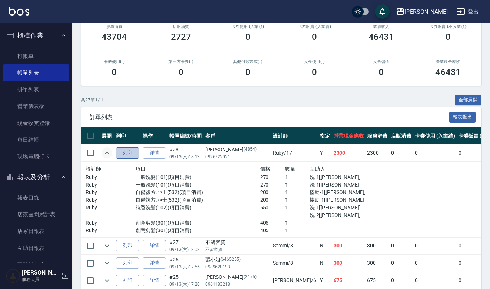
click at [132, 155] on button "列印" at bounding box center [127, 152] width 23 height 11
click at [118, 152] on button "列印" at bounding box center [127, 152] width 23 height 11
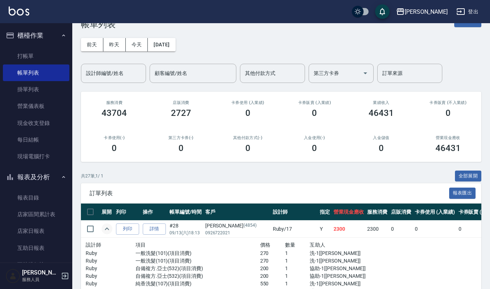
scroll to position [0, 0]
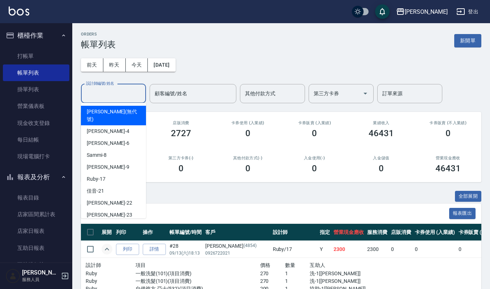
click at [131, 94] on input "設計師編號/姓名" at bounding box center [113, 93] width 59 height 13
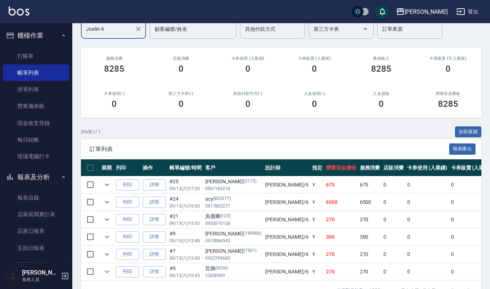
scroll to position [93, 0]
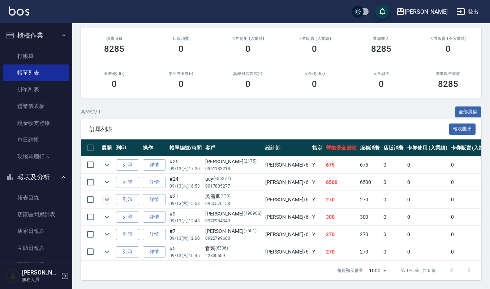
type input "Joalin-6"
click at [109, 195] on icon "expand row" at bounding box center [107, 199] width 9 height 9
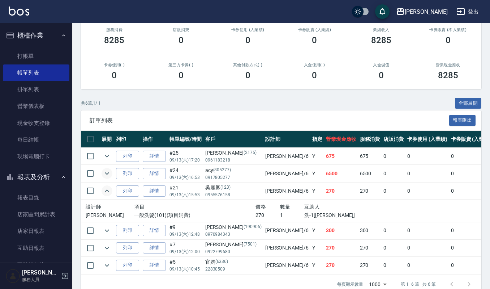
click at [106, 174] on icon "expand row" at bounding box center [107, 173] width 4 height 3
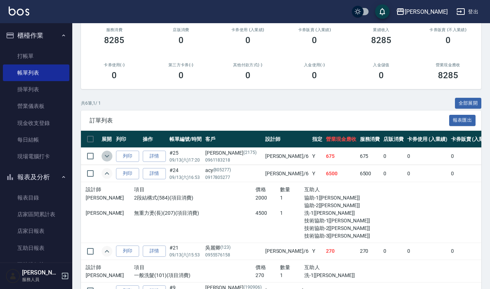
click at [106, 155] on icon "expand row" at bounding box center [107, 156] width 9 height 9
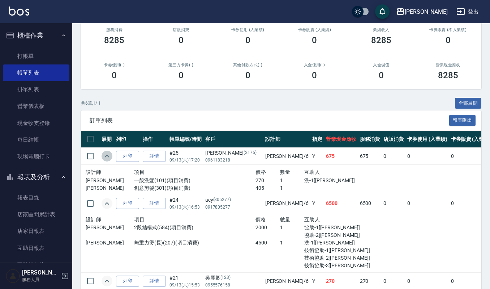
click at [106, 155] on icon "expand row" at bounding box center [107, 155] width 4 height 3
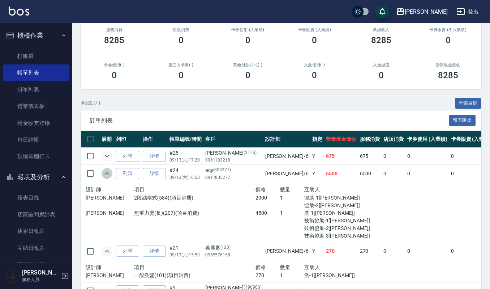
click at [106, 173] on icon "expand row" at bounding box center [107, 173] width 9 height 9
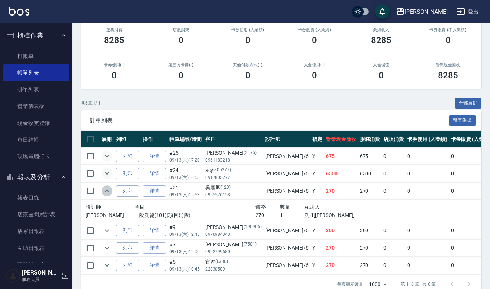
click at [109, 192] on icon "expand row" at bounding box center [107, 190] width 4 height 3
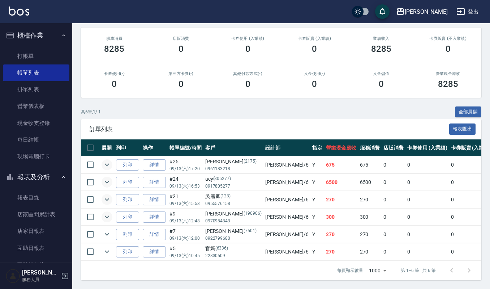
click at [105, 212] on icon "expand row" at bounding box center [107, 216] width 9 height 9
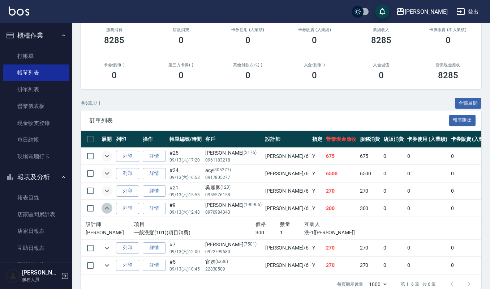
click at [104, 210] on icon "expand row" at bounding box center [107, 208] width 9 height 9
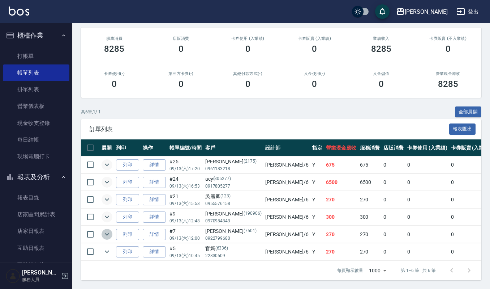
click at [109, 230] on icon "expand row" at bounding box center [107, 234] width 9 height 9
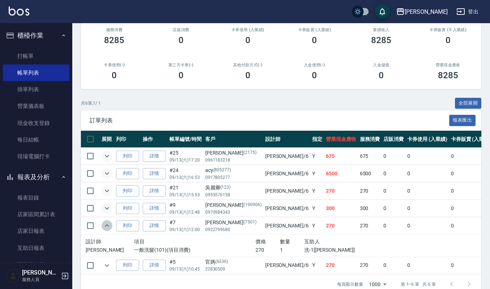
click at [109, 225] on icon "expand row" at bounding box center [107, 225] width 9 height 9
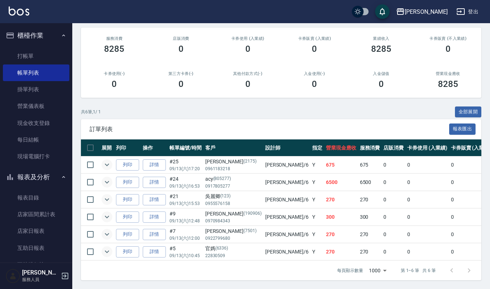
click at [108, 247] on icon "expand row" at bounding box center [107, 251] width 9 height 9
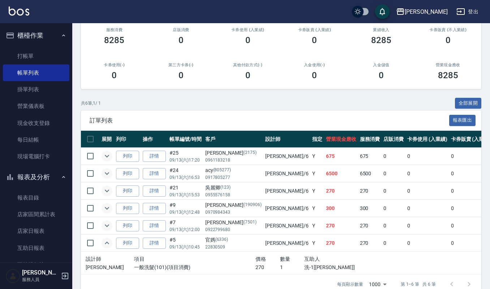
click at [109, 228] on icon "expand row" at bounding box center [107, 225] width 9 height 9
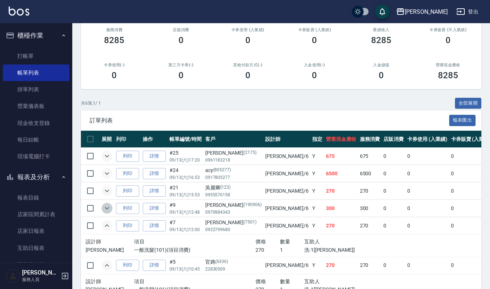
click at [109, 212] on icon "expand row" at bounding box center [107, 208] width 9 height 9
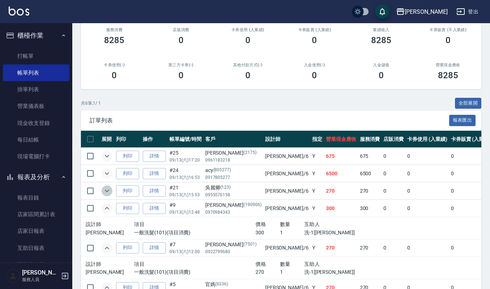
click at [106, 190] on icon "expand row" at bounding box center [107, 190] width 9 height 9
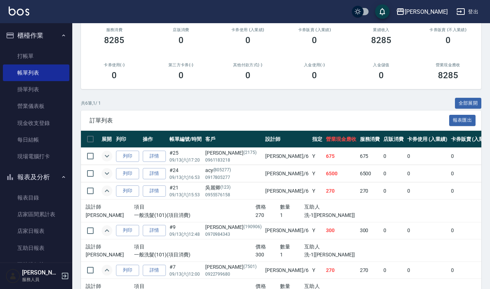
click at [111, 155] on button "expand row" at bounding box center [107, 155] width 11 height 11
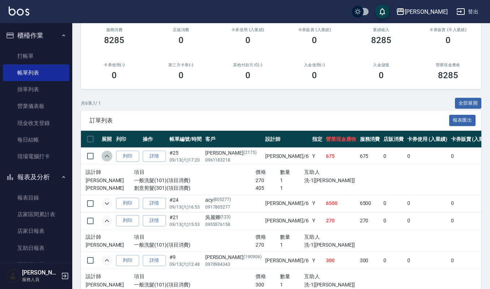
click at [111, 155] on button "expand row" at bounding box center [107, 155] width 11 height 11
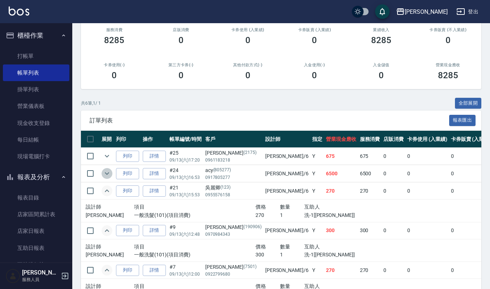
click at [105, 175] on icon "expand row" at bounding box center [107, 173] width 9 height 9
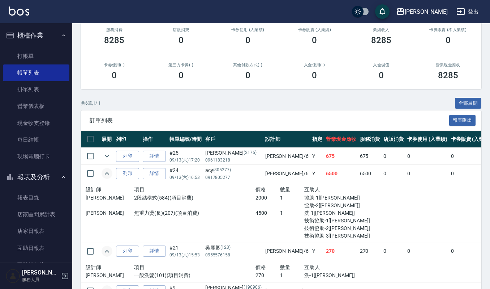
click at [43, 39] on button "櫃檯作業" at bounding box center [36, 35] width 67 height 19
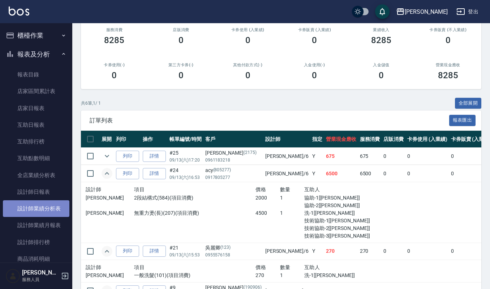
click at [44, 200] on link "設計師業績分析表" at bounding box center [36, 208] width 67 height 17
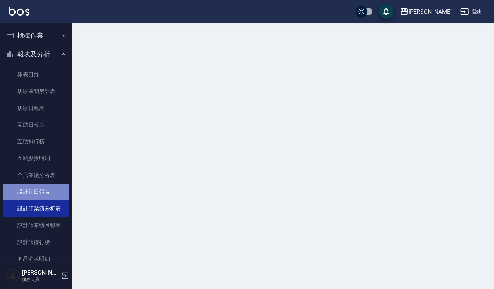
click at [44, 192] on link "設計師日報表" at bounding box center [36, 191] width 67 height 17
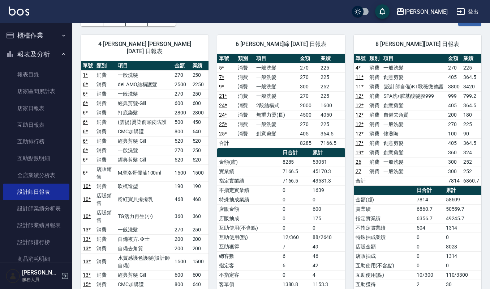
scroll to position [44, 0]
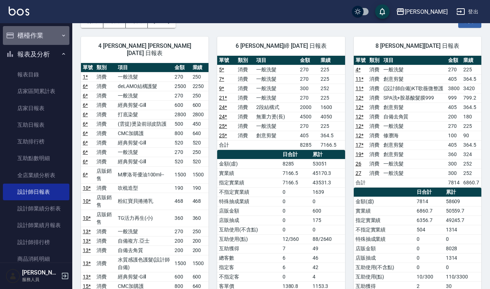
click at [50, 37] on button "櫃檯作業" at bounding box center [36, 35] width 67 height 19
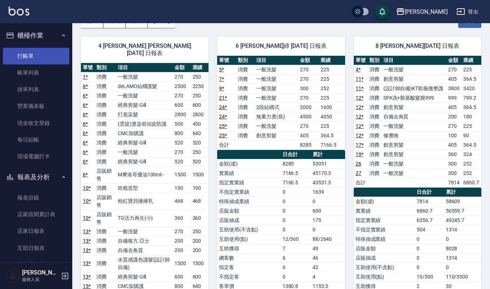
click at [52, 52] on link "打帳單" at bounding box center [36, 56] width 67 height 17
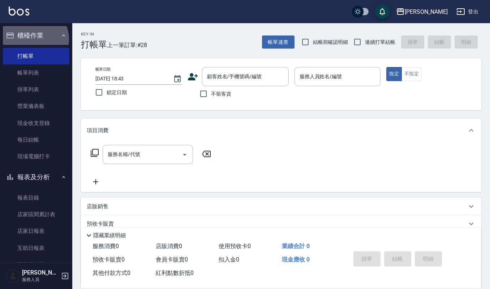
click at [33, 39] on button "櫃檯作業" at bounding box center [36, 35] width 67 height 19
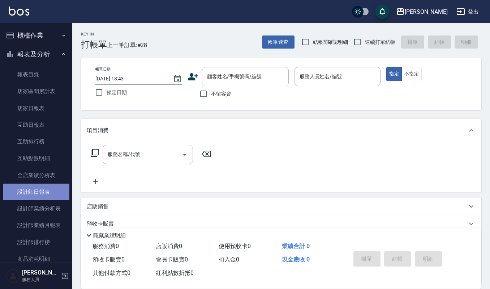
click at [54, 191] on link "設計師日報表" at bounding box center [36, 191] width 67 height 17
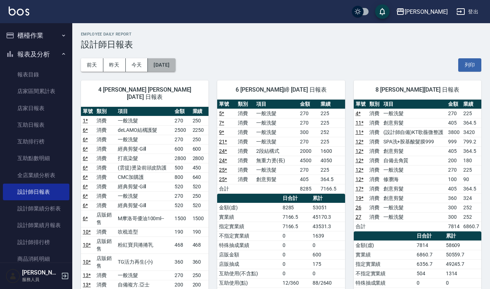
click at [163, 61] on button "[DATE]" at bounding box center [161, 64] width 27 height 13
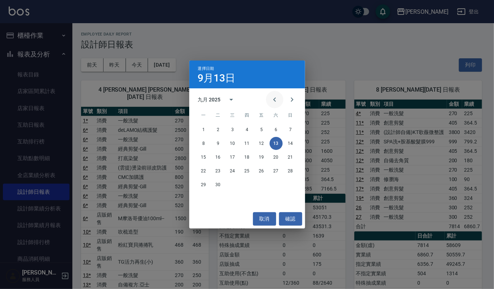
click at [277, 101] on icon "Previous month" at bounding box center [274, 99] width 9 height 9
click at [232, 159] on button "13" at bounding box center [232, 156] width 13 height 13
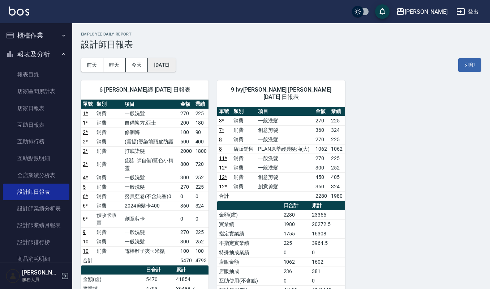
click at [173, 69] on button "2025/08/13" at bounding box center [161, 64] width 27 height 13
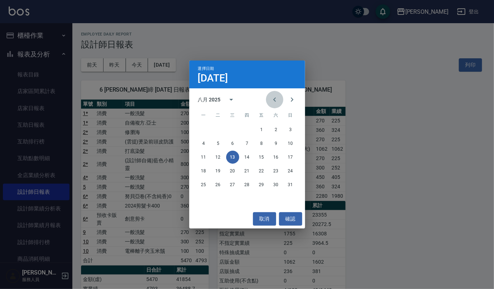
click at [277, 99] on icon "Previous month" at bounding box center [274, 99] width 9 height 9
click at [292, 148] on button "13" at bounding box center [290, 143] width 13 height 13
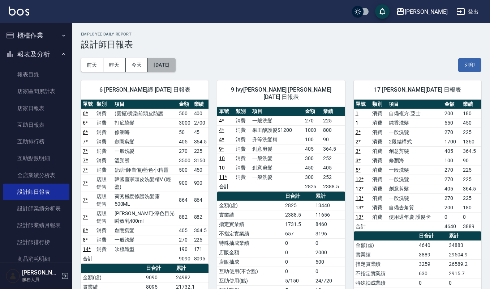
click at [174, 67] on button "2025/07/13" at bounding box center [161, 64] width 27 height 13
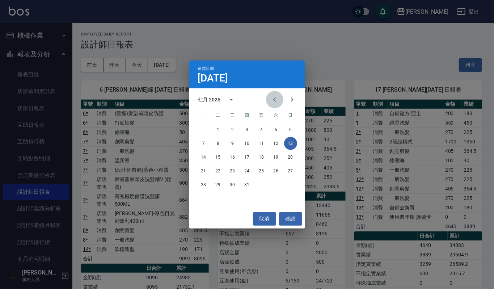
click at [275, 101] on icon "Previous month" at bounding box center [274, 99] width 3 height 4
click at [264, 162] on button "13" at bounding box center [261, 156] width 13 height 13
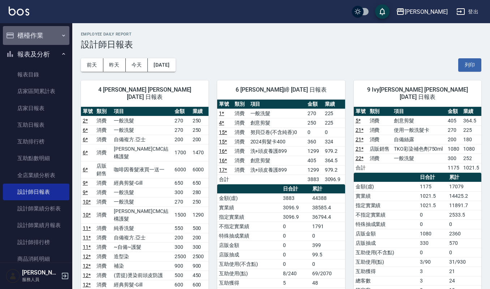
click at [39, 36] on button "櫃檯作業" at bounding box center [36, 35] width 67 height 19
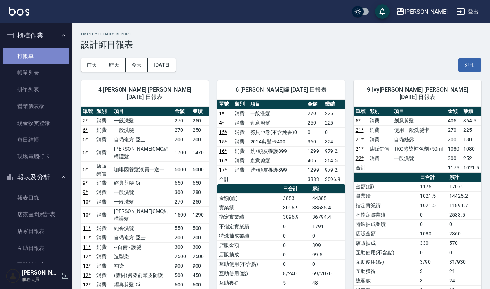
click at [40, 56] on link "打帳單" at bounding box center [36, 56] width 67 height 17
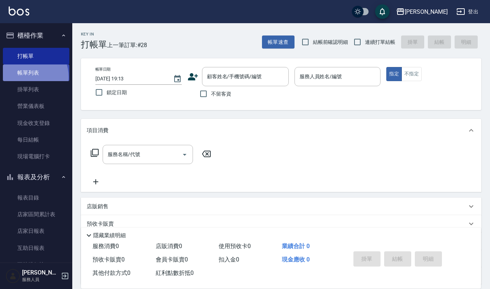
click at [25, 77] on link "帳單列表" at bounding box center [36, 72] width 67 height 17
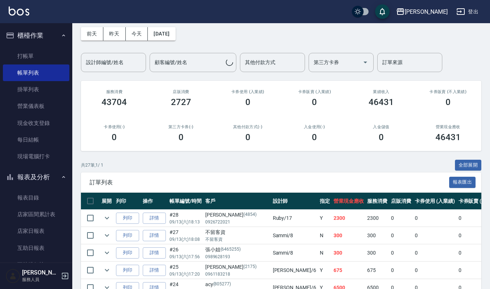
scroll to position [48, 0]
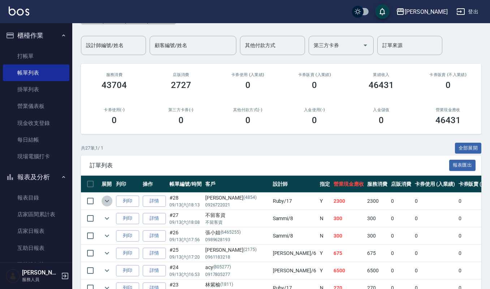
click at [106, 197] on icon "expand row" at bounding box center [107, 200] width 9 height 9
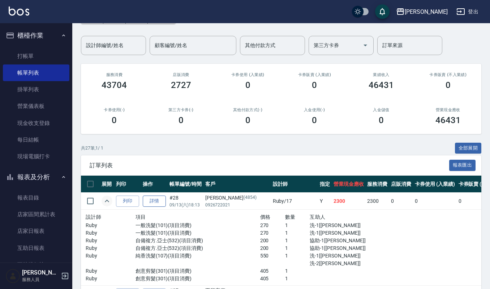
click at [155, 201] on link "詳情" at bounding box center [154, 200] width 23 height 11
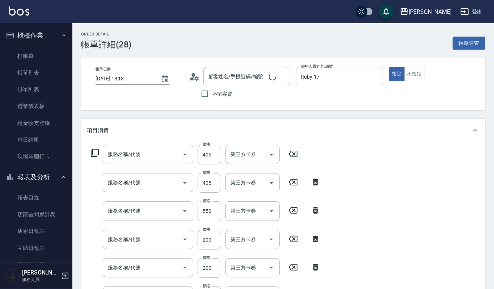
type input "2025/09/13 18:13"
type input "Ruby-17"
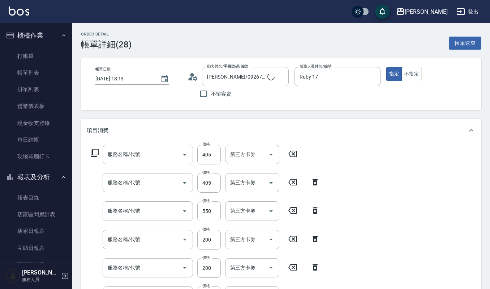
type input "鄭薇薇/0926722021/4854"
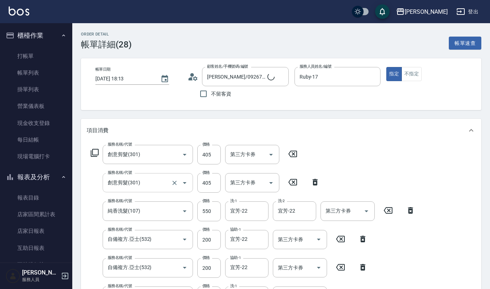
type input "創意剪髮(301)"
type input "純香洗髮(107)"
type input "自備複方.亞士(532)"
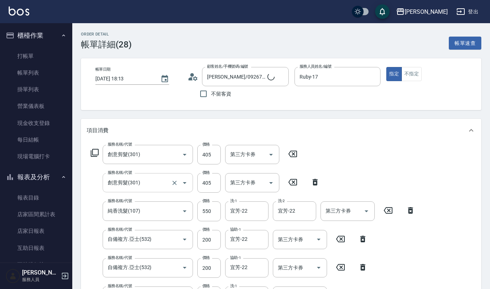
type input "一般洗髮(101)"
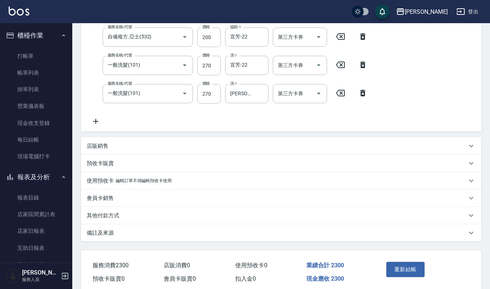
scroll to position [241, 0]
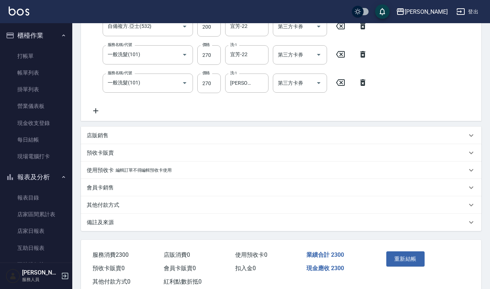
click at [168, 123] on div "項目消費 服務名稱/代號 創意剪髮(301) 服務名稱/代號 價格 405 價格 第三方卡券 第三方卡券 服務名稱/代號 創意剪髮(301) 服務名稱/代號 …" at bounding box center [281, 54] width 401 height 353
click at [165, 131] on div "店販銷售" at bounding box center [281, 135] width 401 height 17
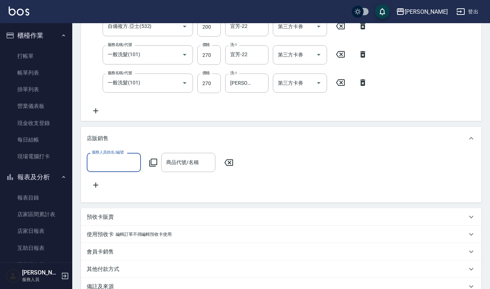
scroll to position [0, 0]
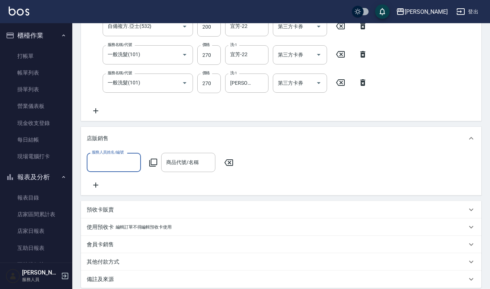
click at [127, 164] on input "服務人員姓名/編號" at bounding box center [114, 162] width 48 height 13
type input "查"
type input "Ruby-17"
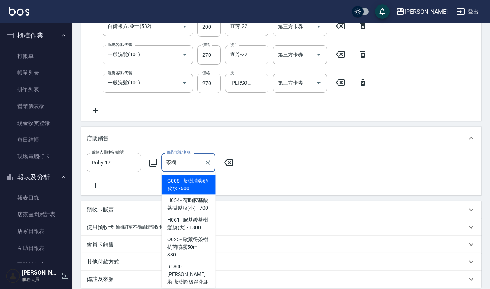
click at [182, 188] on span "G006 - 茶樹清爽頭皮水 - 600" at bounding box center [189, 185] width 54 height 20
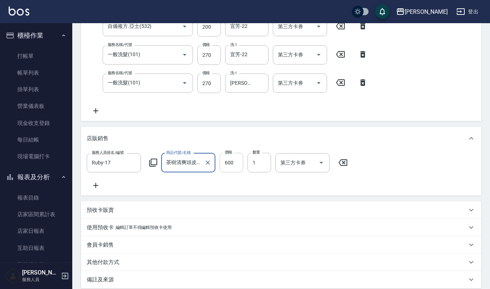
type input "茶樹清爽頭皮水"
click at [237, 167] on input "600" at bounding box center [232, 163] width 24 height 20
type input "540"
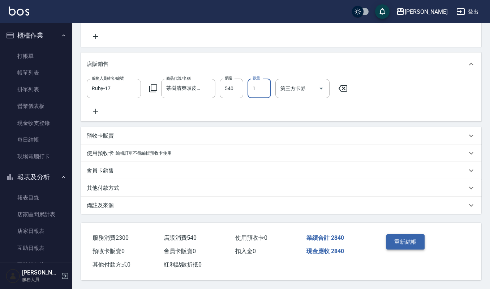
click at [391, 238] on button "重新結帳" at bounding box center [406, 241] width 38 height 15
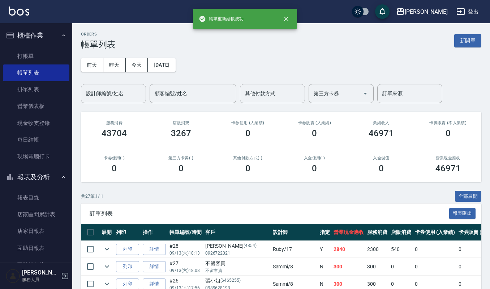
click at [203, 61] on div "前天 昨天 今天 2025/09/13 設計師編號/姓名 設計師編號/姓名 顧客編號/姓名 顧客編號/姓名 其他付款方式 其他付款方式 第三方卡券 第三方卡券…" at bounding box center [281, 77] width 401 height 54
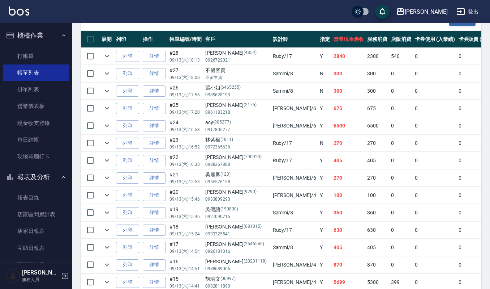
scroll to position [241, 0]
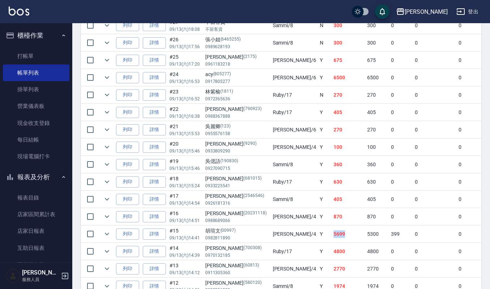
drag, startPoint x: 304, startPoint y: 241, endPoint x: 285, endPoint y: 239, distance: 18.9
click at [332, 239] on td "5699" at bounding box center [349, 233] width 34 height 17
click at [318, 236] on td "Y" at bounding box center [325, 233] width 14 height 17
click at [332, 233] on td "5699" at bounding box center [349, 233] width 34 height 17
click at [39, 117] on link "現金收支登錄" at bounding box center [36, 123] width 67 height 17
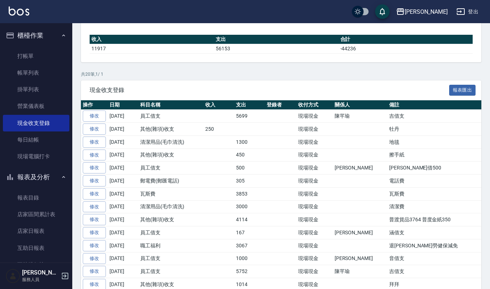
scroll to position [96, 0]
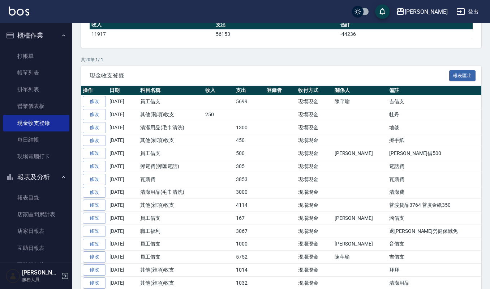
click at [388, 197] on td "清潔費" at bounding box center [469, 192] width 163 height 13
click at [388, 209] on td "普渡貨品3764 普度金紙350" at bounding box center [469, 205] width 163 height 13
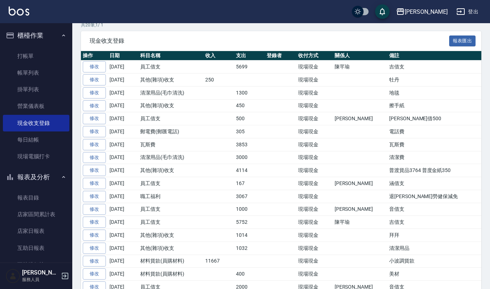
scroll to position [145, 0]
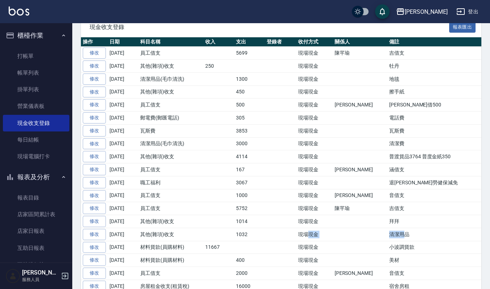
drag, startPoint x: 382, startPoint y: 238, endPoint x: 306, endPoint y: 235, distance: 76.4
click at [306, 235] on tr "修改 2025-09-04 其他(雜項)收支 1032 現場現金 清潔用品" at bounding box center [316, 234] width 470 height 13
click at [306, 235] on td "現場現金" at bounding box center [315, 234] width 37 height 13
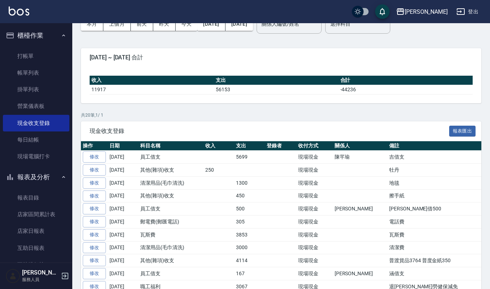
scroll to position [0, 0]
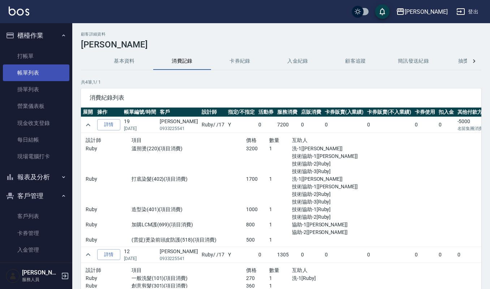
scroll to position [7, 0]
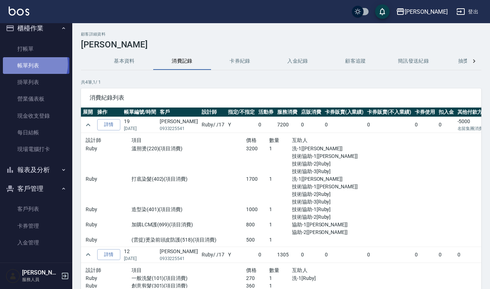
click at [32, 64] on link "帳單列表" at bounding box center [36, 65] width 67 height 17
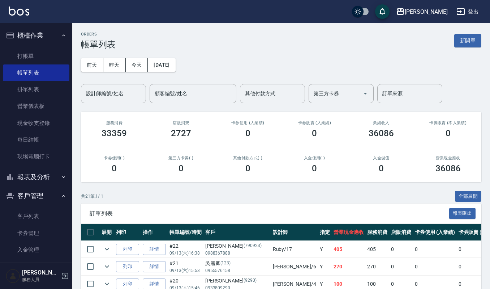
scroll to position [7, 0]
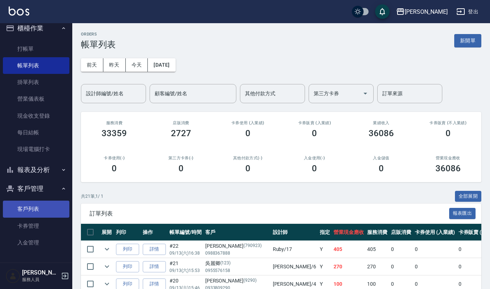
click at [34, 203] on link "客戶列表" at bounding box center [36, 208] width 67 height 17
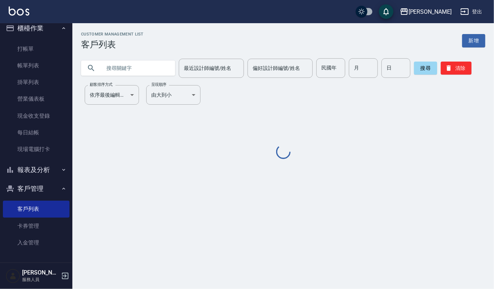
click at [109, 69] on input "text" at bounding box center [135, 68] width 68 height 20
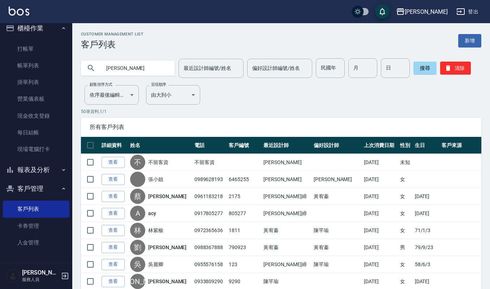
type input "鄭薇"
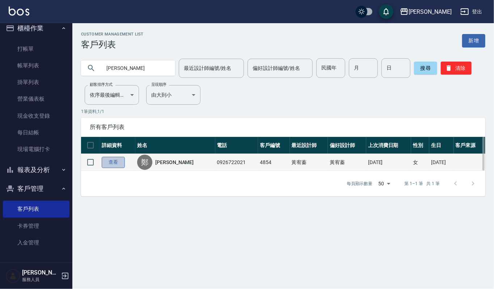
click at [118, 161] on link "查看" at bounding box center [113, 162] width 23 height 11
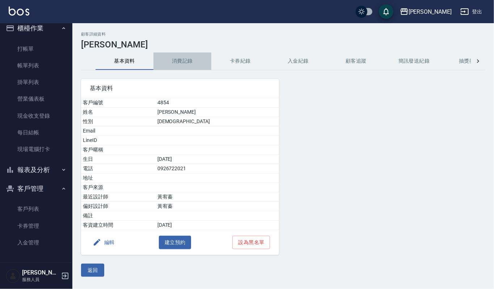
click at [171, 62] on button "消費記錄" at bounding box center [182, 60] width 58 height 17
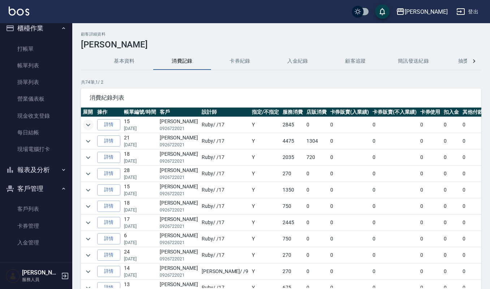
click at [90, 125] on icon "expand row" at bounding box center [88, 124] width 9 height 9
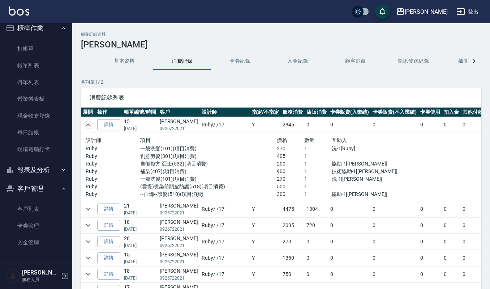
click at [81, 210] on td at bounding box center [88, 209] width 14 height 16
click at [85, 208] on icon "expand row" at bounding box center [88, 208] width 9 height 9
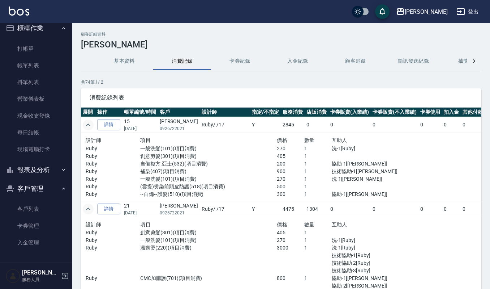
click at [162, 153] on p "創意剪髮(301)(項目消費)" at bounding box center [208, 156] width 137 height 8
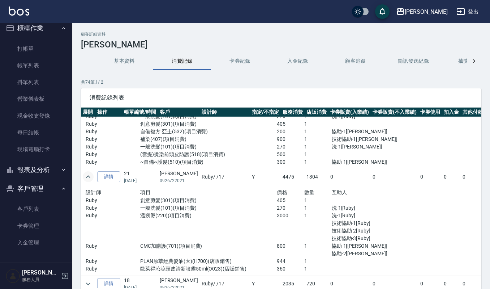
scroll to position [48, 0]
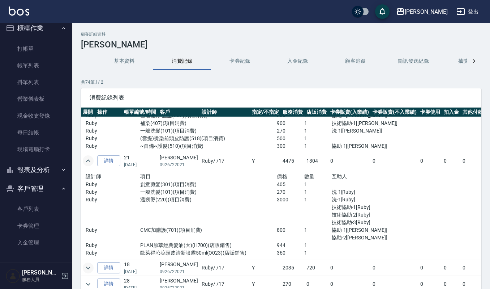
click at [88, 265] on icon "expand row" at bounding box center [88, 267] width 9 height 9
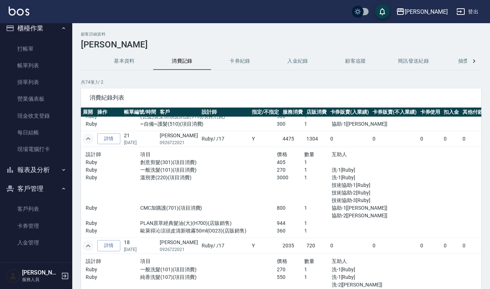
scroll to position [0, 0]
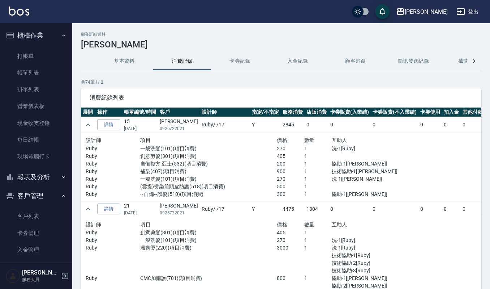
scroll to position [7, 0]
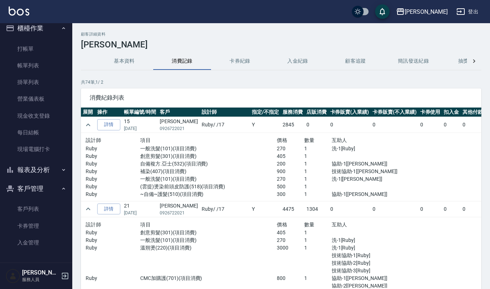
click at [41, 161] on button "報表及分析" at bounding box center [36, 169] width 67 height 19
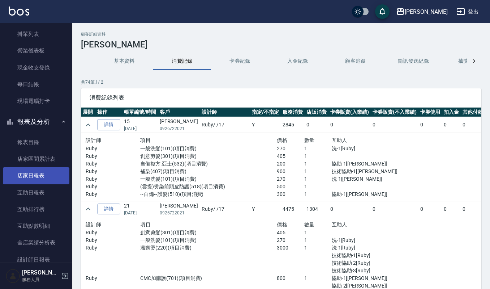
click at [41, 170] on link "店家日報表" at bounding box center [36, 175] width 67 height 17
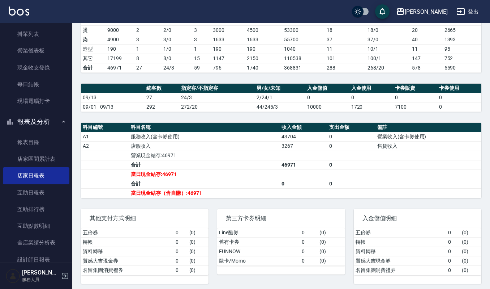
scroll to position [143, 0]
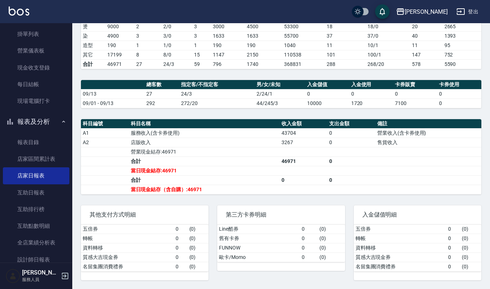
click at [256, 116] on div "上越[PERSON_NAME] [DATE] 店家日報表 列印時間： [DATE][PHONE_NUMBER]:19 Merchant Daily Repor…" at bounding box center [281, 89] width 418 height 399
click at [94, 111] on div "上越[PERSON_NAME] [DATE] 店家日報表 列印時間： [DATE][PHONE_NUMBER]:19 Merchant Daily Repor…" at bounding box center [281, 89] width 418 height 399
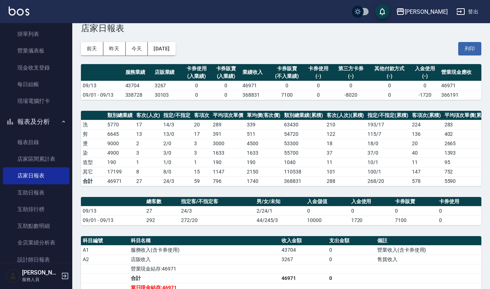
scroll to position [0, 0]
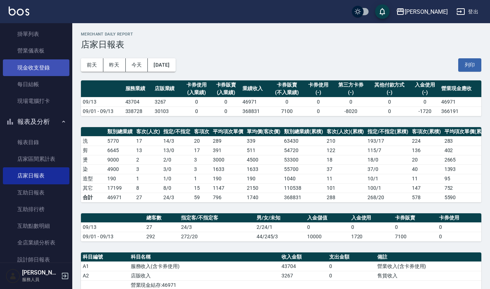
click at [55, 69] on link "現金收支登錄" at bounding box center [36, 67] width 67 height 17
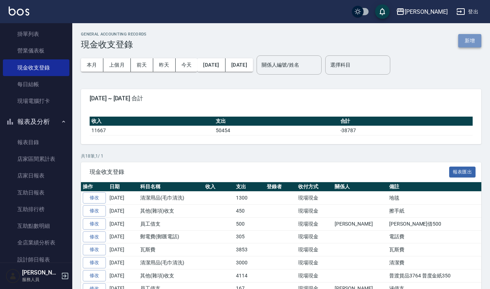
click at [471, 39] on button "新增" at bounding box center [470, 40] width 23 height 13
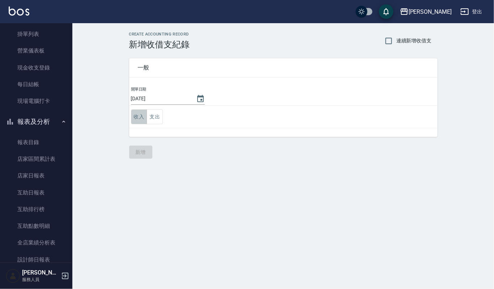
click at [142, 112] on button "收入" at bounding box center [139, 116] width 16 height 15
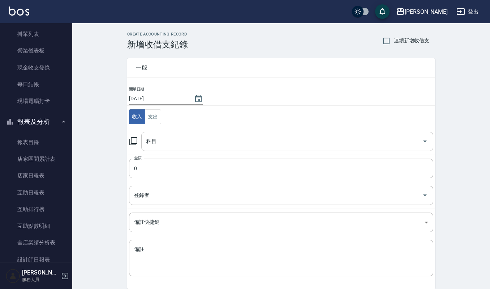
click at [162, 135] on div "科目" at bounding box center [287, 141] width 292 height 19
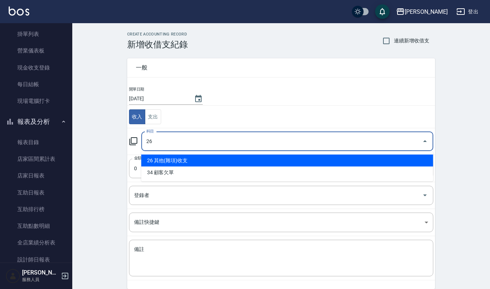
click at [161, 160] on li "26 其他(雜項)收支" at bounding box center [287, 160] width 292 height 12
type input "26 其他(雜項)收支"
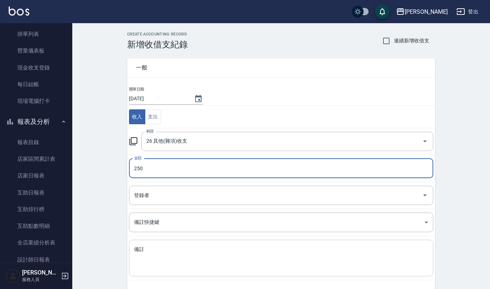
type input "250"
click at [164, 242] on div "x 備註" at bounding box center [281, 257] width 305 height 37
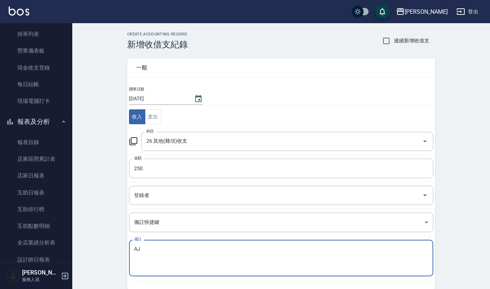
type textarea "A"
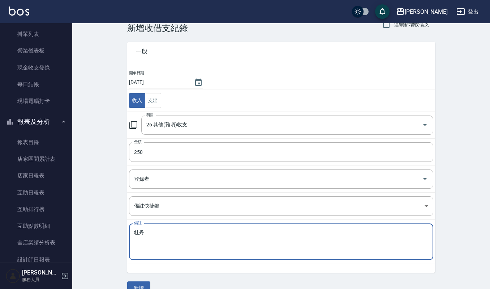
scroll to position [31, 0]
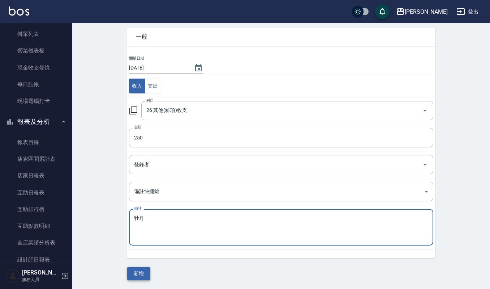
type textarea "牡丹"
click at [137, 273] on button "新增" at bounding box center [138, 273] width 23 height 13
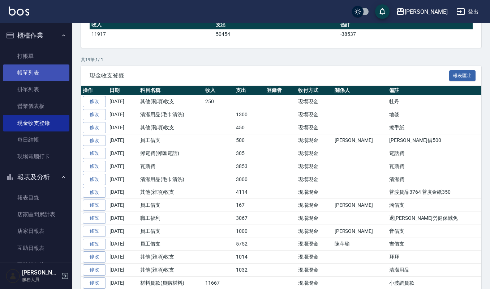
click at [38, 70] on link "帳單列表" at bounding box center [36, 72] width 67 height 17
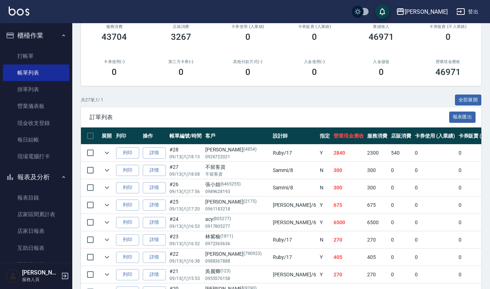
click at [298, 95] on div "共 27 筆, 1 / 1 全部展開" at bounding box center [281, 99] width 401 height 11
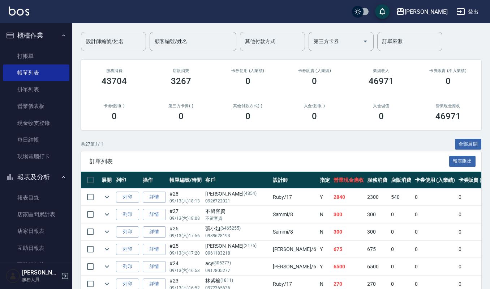
scroll to position [0, 0]
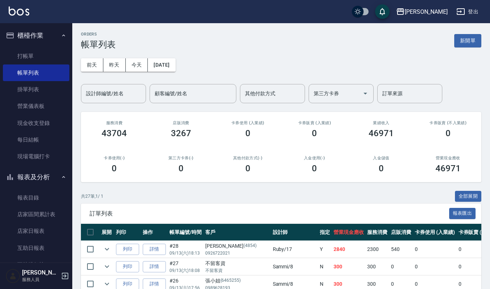
click at [224, 12] on div "[PERSON_NAME]出" at bounding box center [245, 11] width 490 height 23
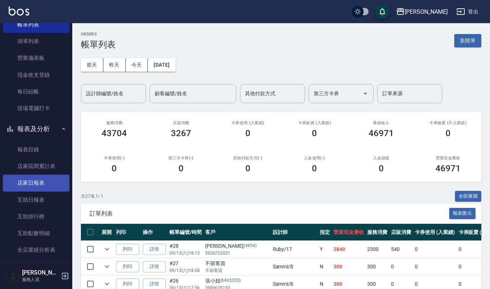
click at [51, 180] on link "店家日報表" at bounding box center [36, 182] width 67 height 17
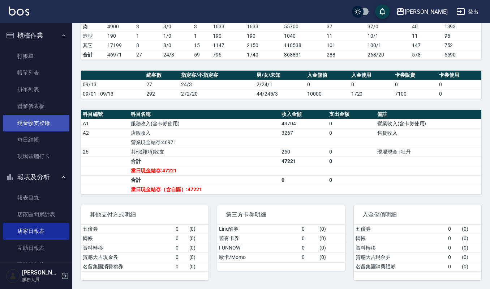
click at [44, 119] on link "現金收支登錄" at bounding box center [36, 123] width 67 height 17
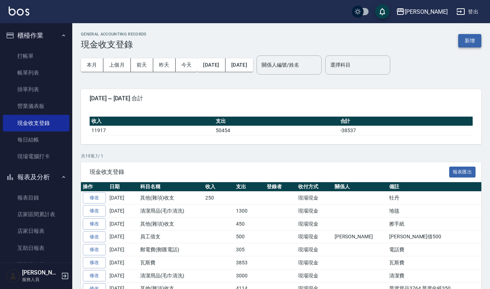
click at [467, 44] on button "新增" at bounding box center [470, 40] width 23 height 13
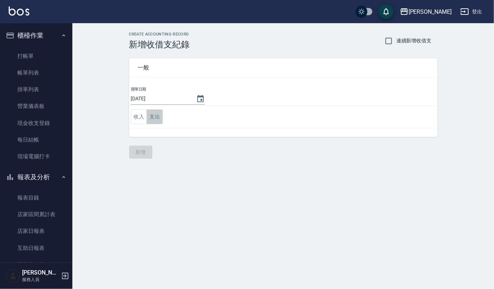
click at [161, 115] on button "支出" at bounding box center [154, 116] width 16 height 15
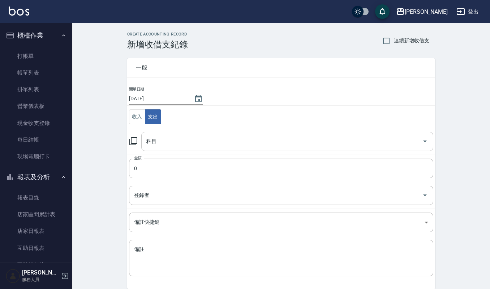
click at [162, 137] on input "科目" at bounding box center [282, 141] width 275 height 13
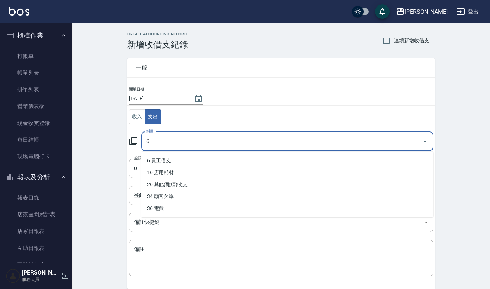
type input "6"
click at [162, 137] on input "科目" at bounding box center [282, 141] width 275 height 13
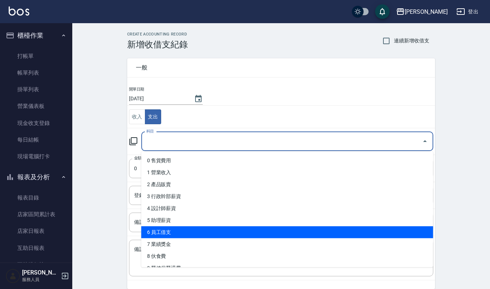
click at [160, 228] on li "6 員工借支" at bounding box center [287, 232] width 292 height 12
type input "6 員工借支"
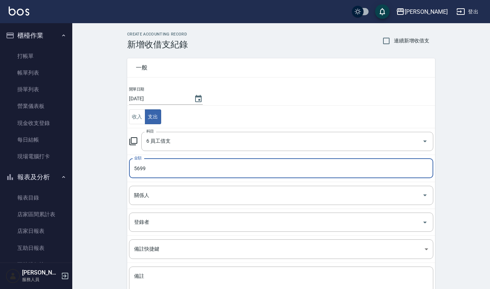
type input "5699"
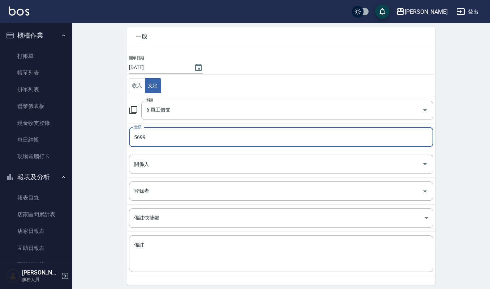
scroll to position [48, 0]
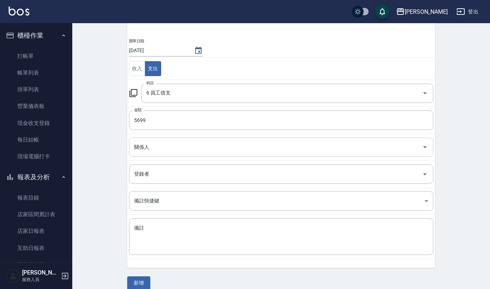
click at [190, 143] on input "關係人" at bounding box center [275, 147] width 287 height 13
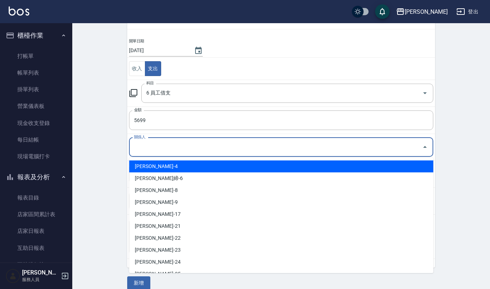
click at [174, 169] on li "陳芊瑜-4" at bounding box center [281, 166] width 305 height 12
type input "陳芊瑜-4"
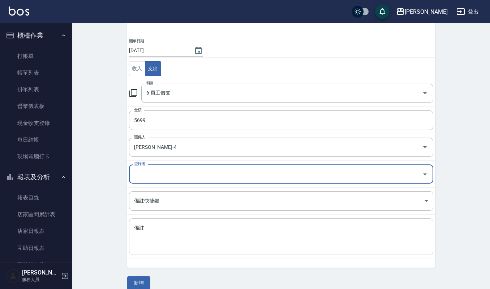
click at [172, 242] on textarea "備註" at bounding box center [281, 236] width 294 height 25
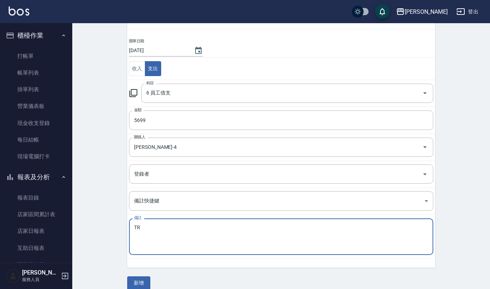
type textarea "T"
type textarea "吉借支"
click at [142, 283] on button "新增" at bounding box center [138, 282] width 23 height 13
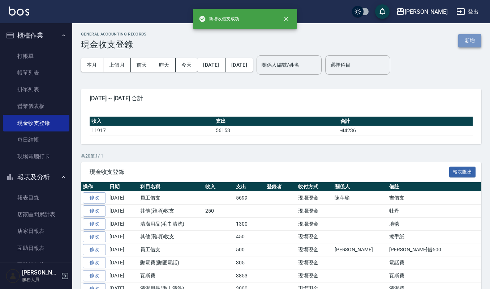
click at [471, 41] on button "新增" at bounding box center [470, 40] width 23 height 13
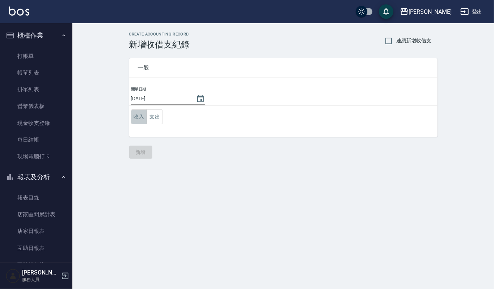
click at [146, 119] on button "收入" at bounding box center [139, 116] width 16 height 15
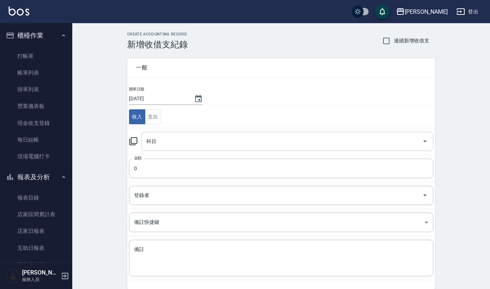
click at [161, 140] on input "科目" at bounding box center [282, 141] width 275 height 13
click at [160, 116] on button "支出" at bounding box center [153, 116] width 16 height 15
click at [195, 140] on input "科目" at bounding box center [282, 141] width 275 height 13
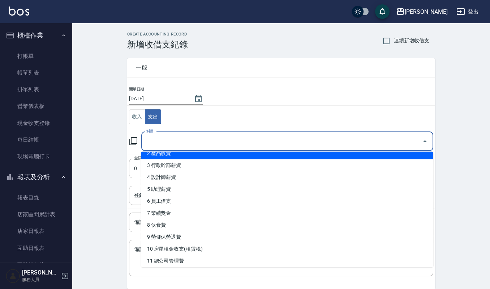
scroll to position [48, 0]
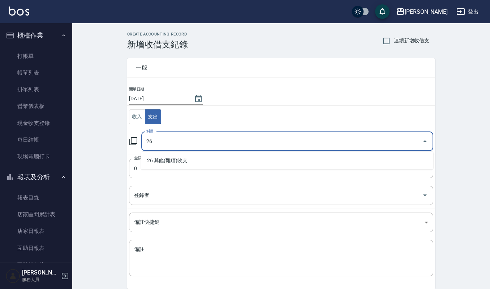
click at [178, 162] on li "26 其他(雜項)收支" at bounding box center [287, 160] width 292 height 12
type input "26 其他(雜項)收支"
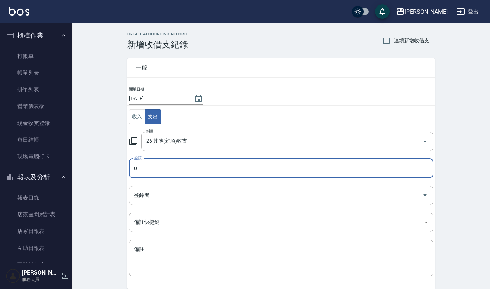
click at [177, 161] on input "0" at bounding box center [281, 168] width 305 height 20
type input "90"
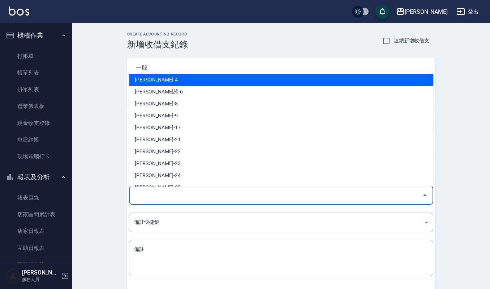
click at [152, 197] on input "登錄者" at bounding box center [275, 195] width 287 height 13
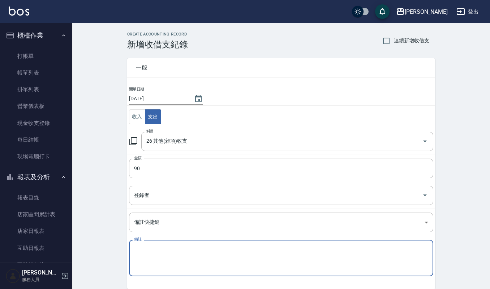
click at [155, 246] on textarea "備註" at bounding box center [281, 258] width 294 height 25
type textarea "R"
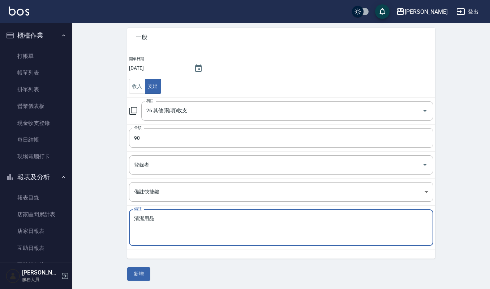
scroll to position [31, 0]
type textarea "清"
type textarea "沖水台塞子"
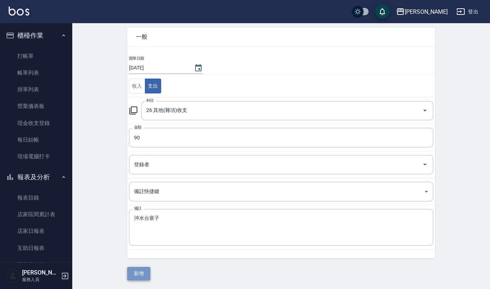
click at [146, 271] on button "新增" at bounding box center [138, 273] width 23 height 13
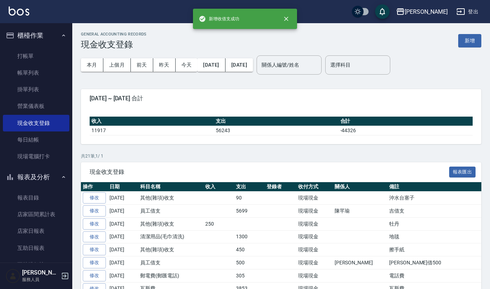
click at [287, 145] on div "GENERAL ACCOUNTING RECORDS 現金收支登錄 新增 本月 上個月 前天 昨天 今天 2025/09/01 2025/09/13 關係人編…" at bounding box center [281, 257] width 418 height 468
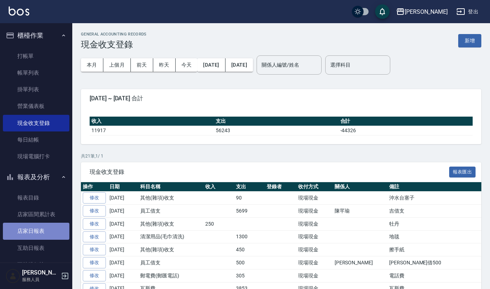
click at [53, 228] on link "店家日報表" at bounding box center [36, 230] width 67 height 17
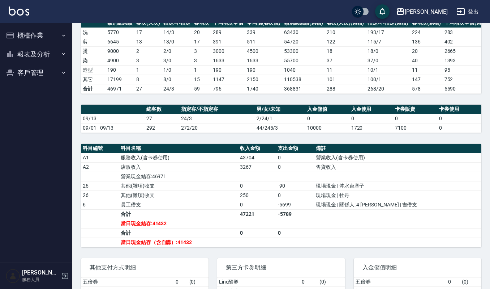
scroll to position [145, 0]
